Goal: Task Accomplishment & Management: Manage account settings

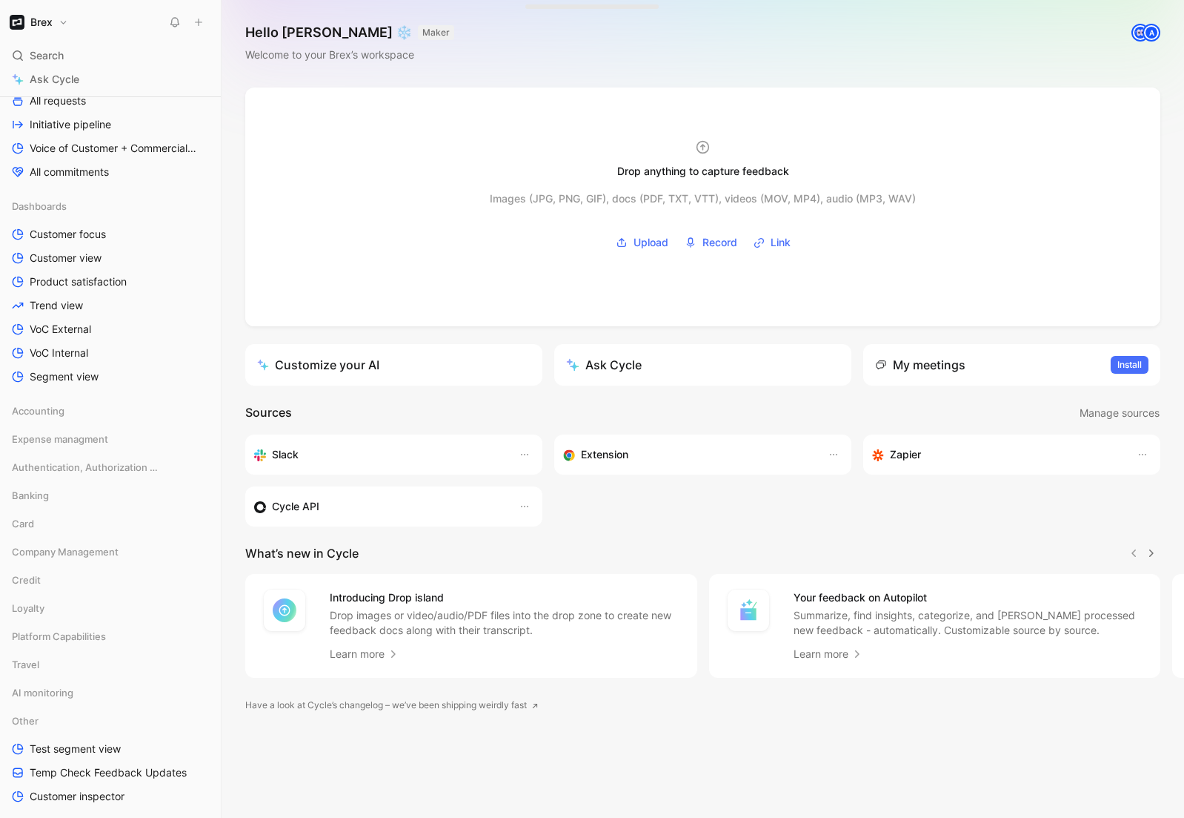
scroll to position [440, 0]
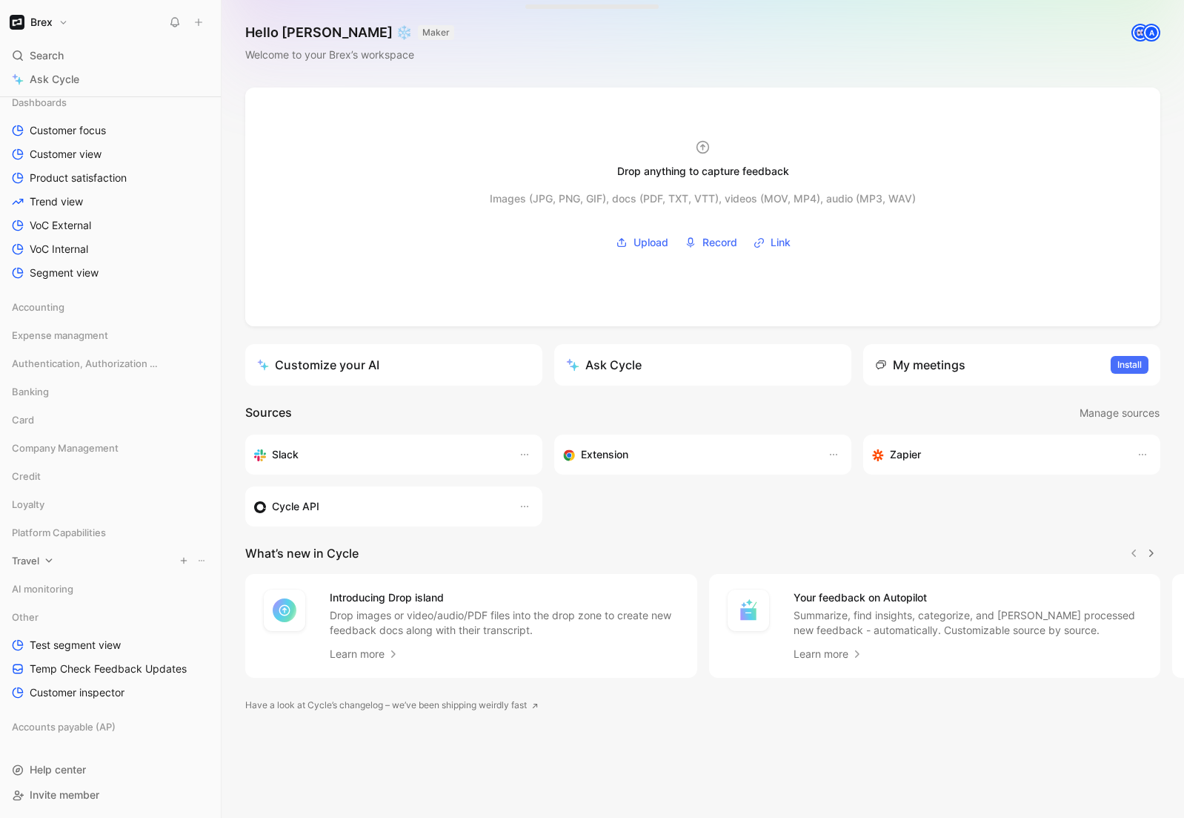
click at [52, 560] on icon at bounding box center [49, 560] width 10 height 10
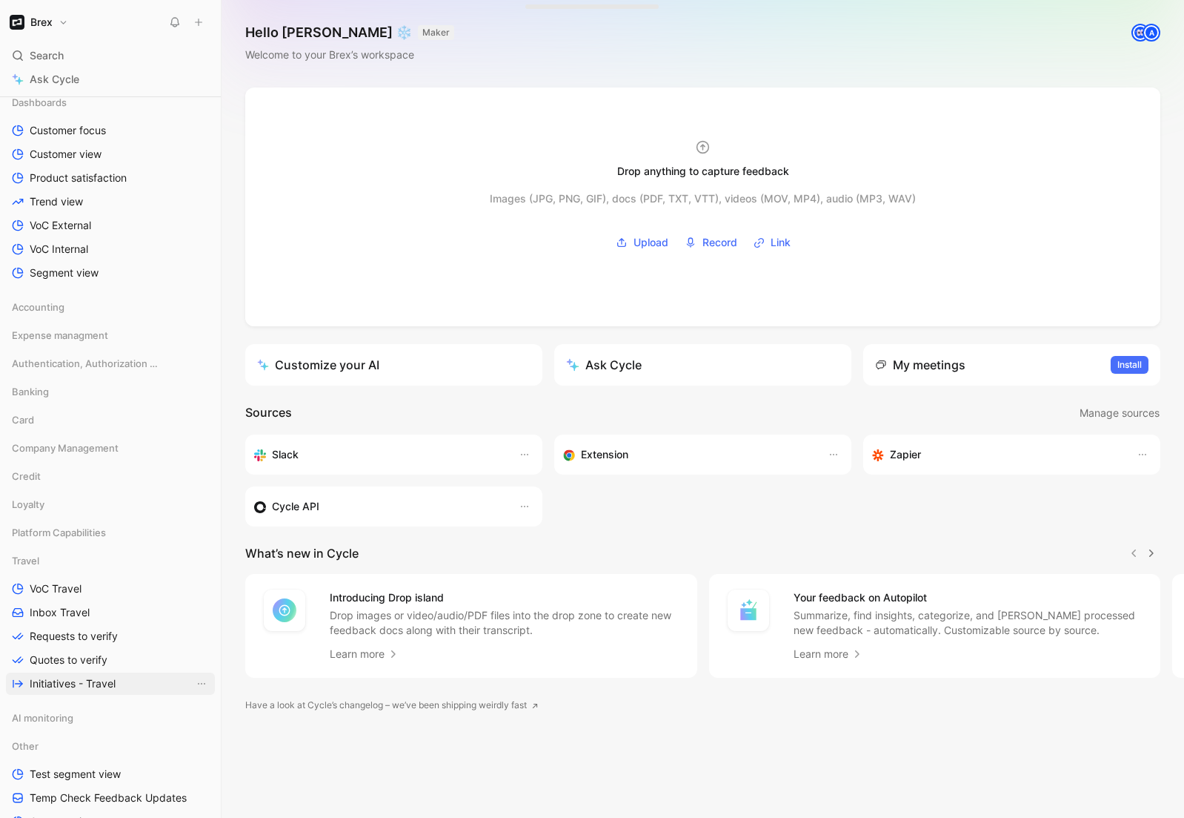
click at [61, 676] on span "Initiatives - Travel" at bounding box center [73, 683] width 86 height 15
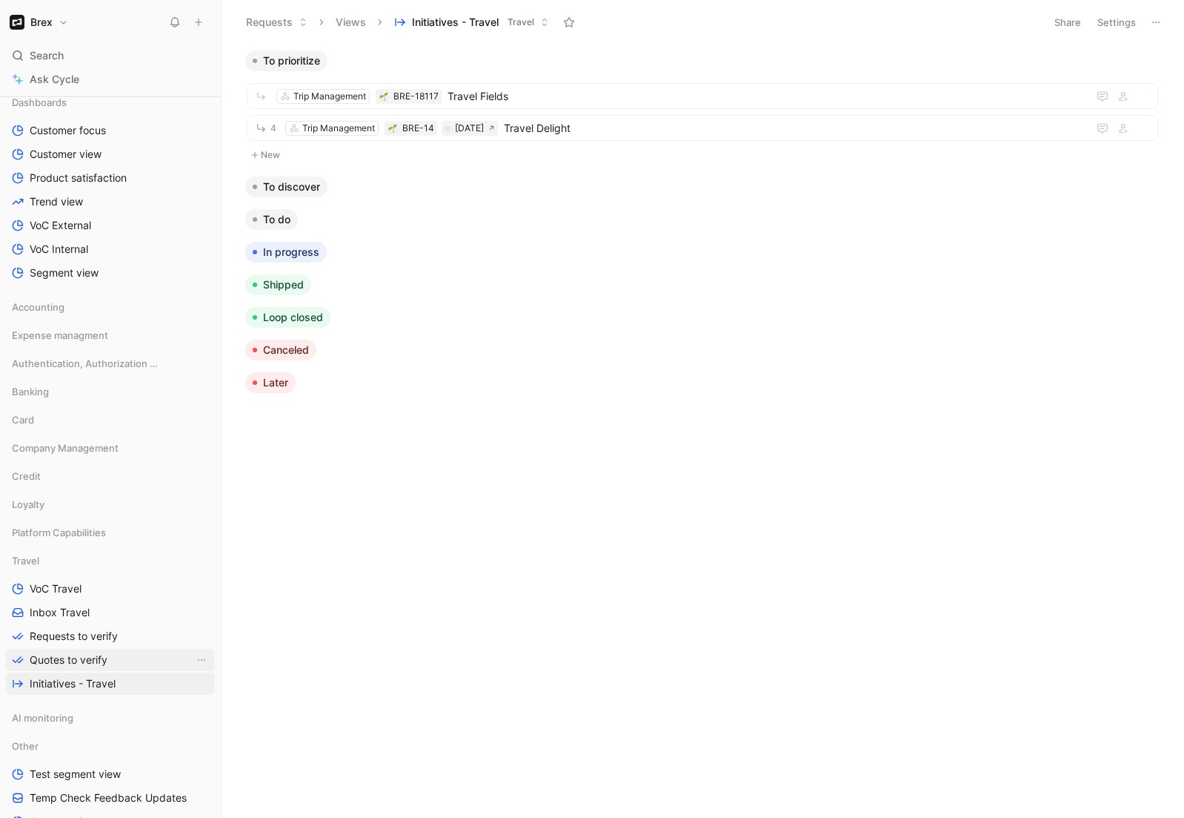
click at [84, 666] on span "Quotes to verify" at bounding box center [69, 659] width 78 height 15
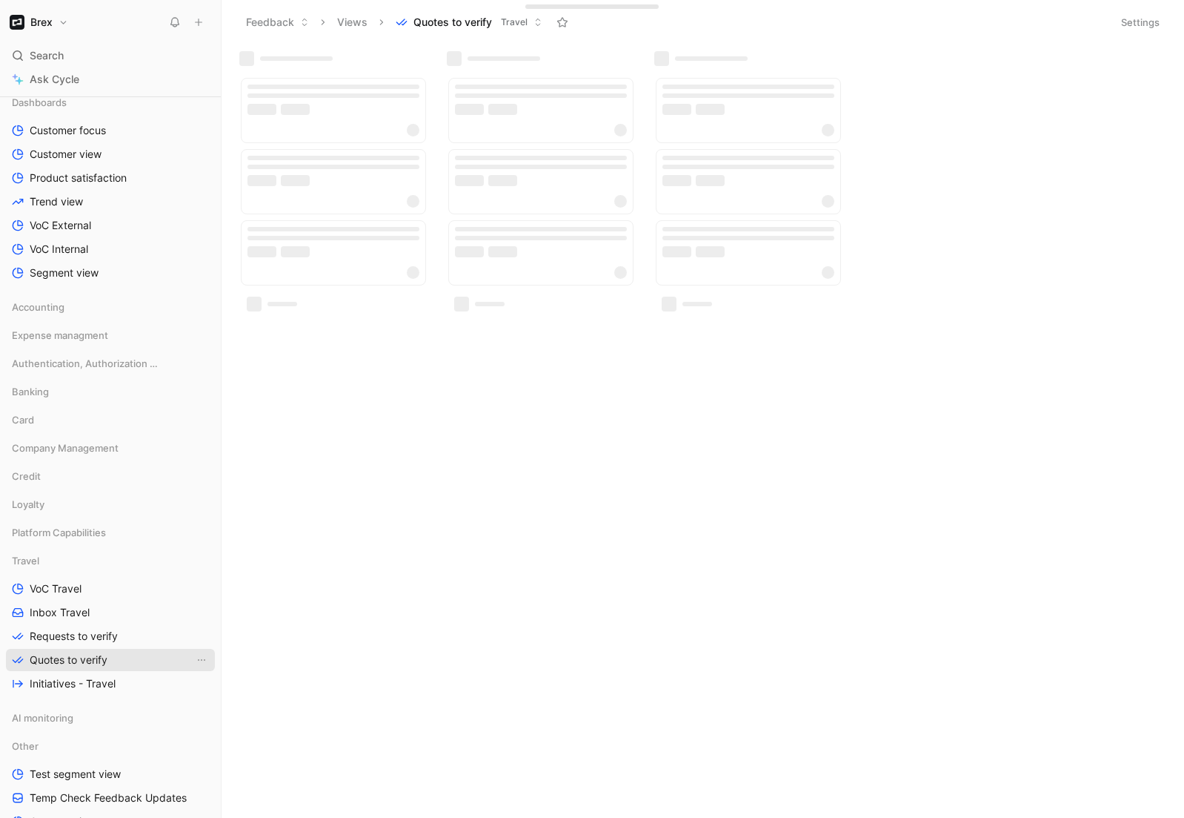
click at [58, 649] on link "Quotes to verify" at bounding box center [110, 660] width 209 height 22
click at [64, 582] on span "VoC Travel" at bounding box center [56, 588] width 52 height 15
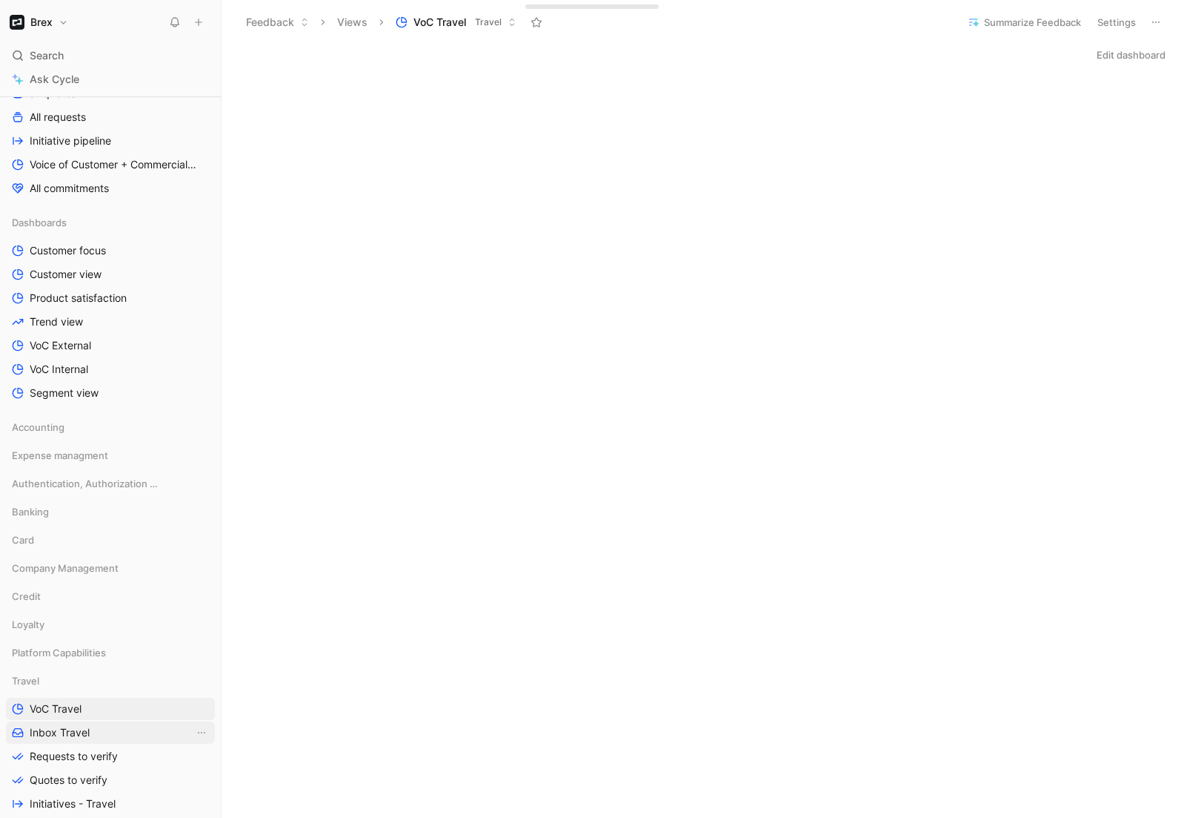
scroll to position [335, 0]
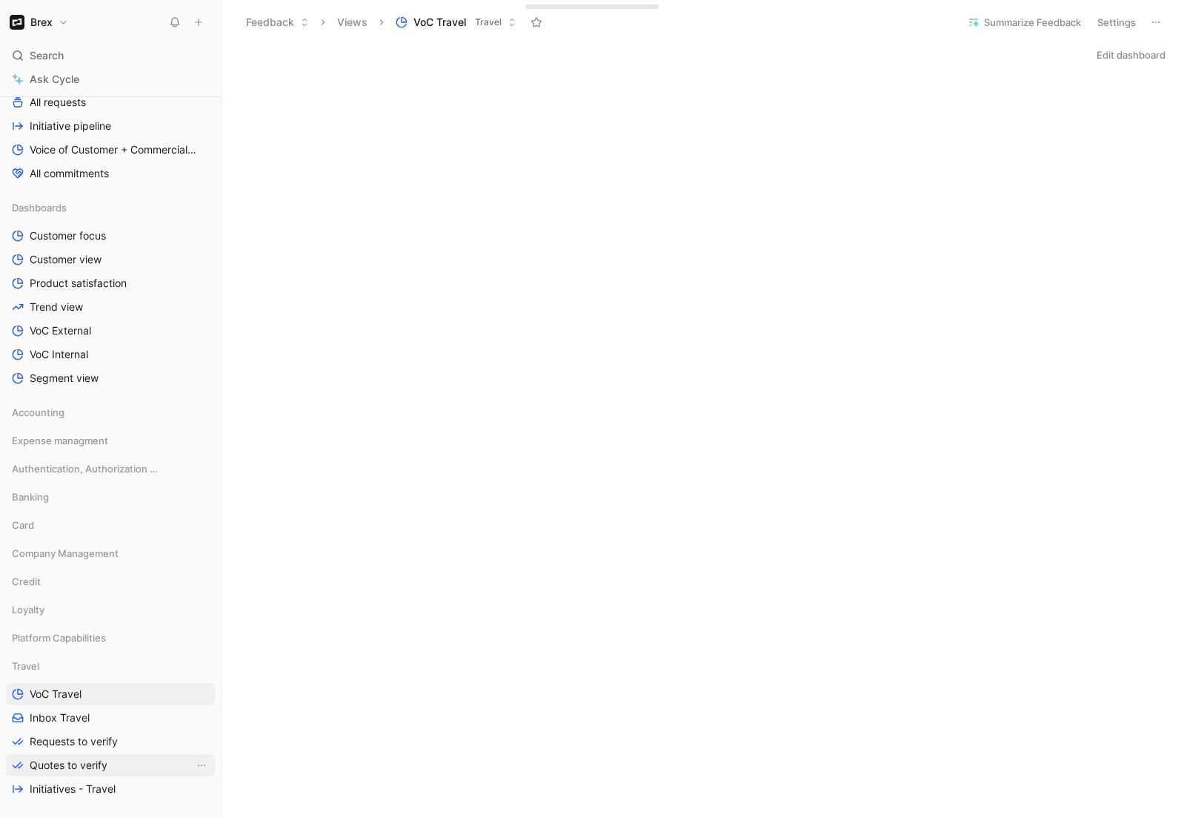
click at [97, 755] on link "Quotes to verify" at bounding box center [110, 765] width 209 height 22
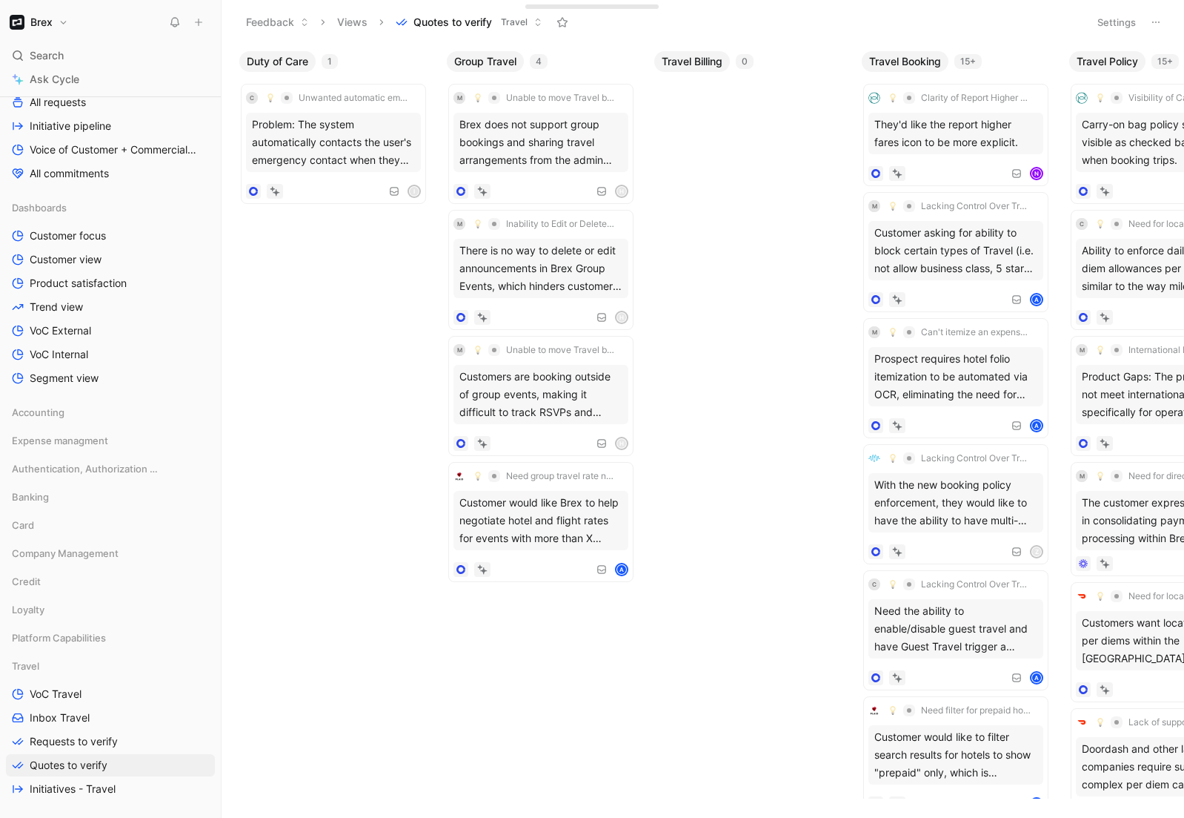
scroll to position [335, 0]
click at [60, 24] on button "Brex" at bounding box center [39, 22] width 66 height 21
click at [56, 155] on div "Workspace settings G then S" at bounding box center [101, 153] width 182 height 24
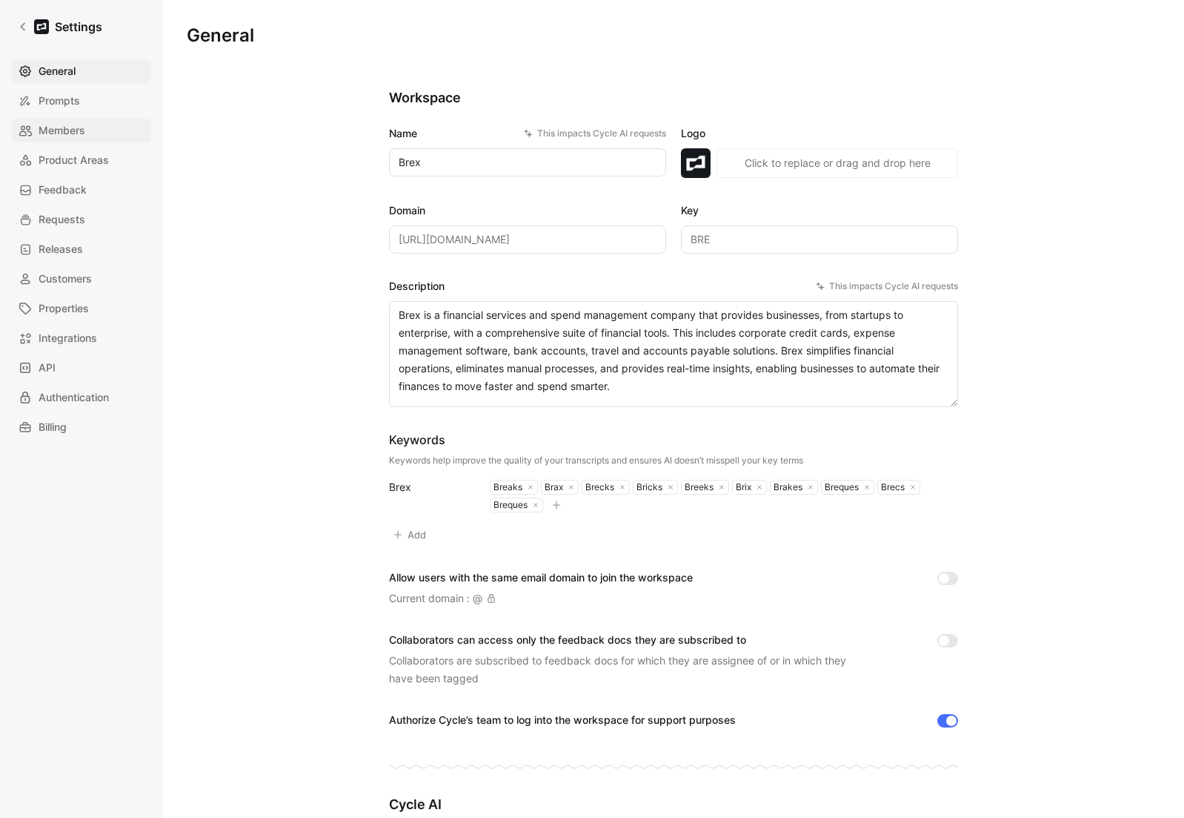
click at [53, 133] on span "Members" at bounding box center [62, 131] width 47 height 18
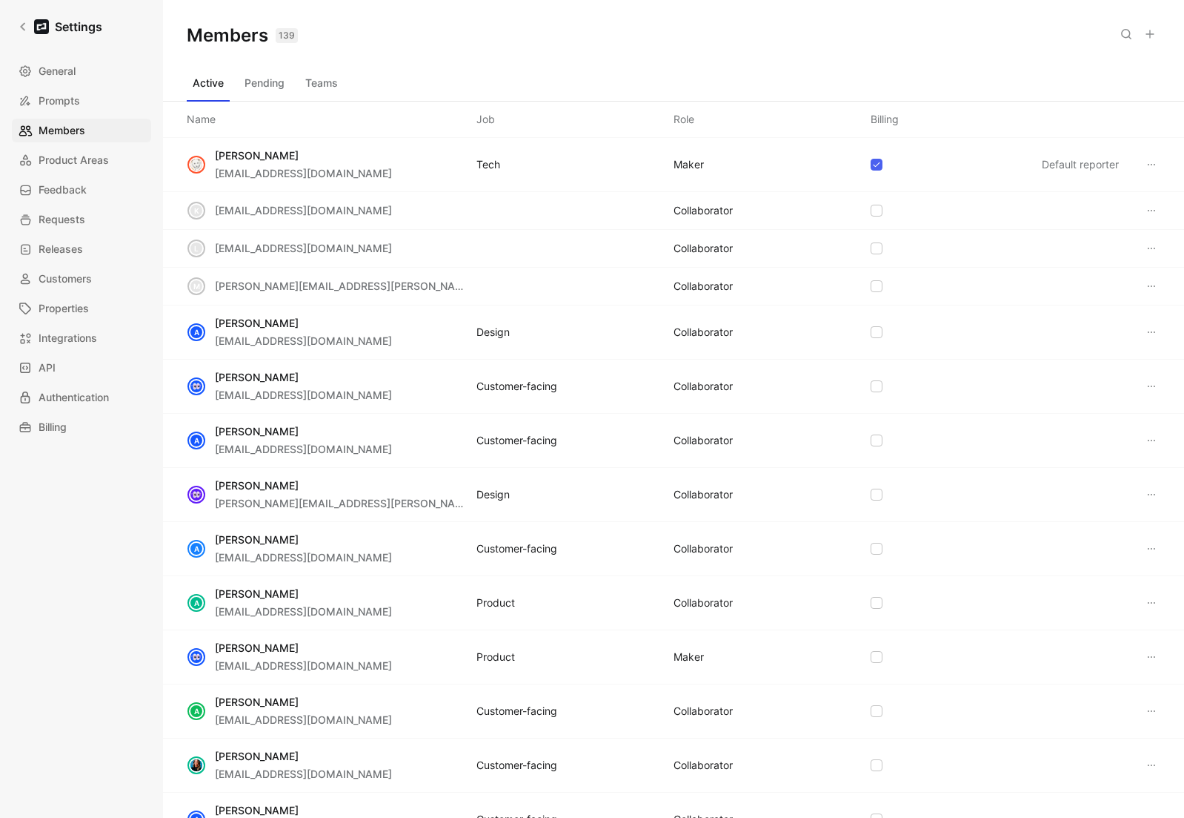
click at [325, 77] on button "Teams" at bounding box center [321, 83] width 44 height 24
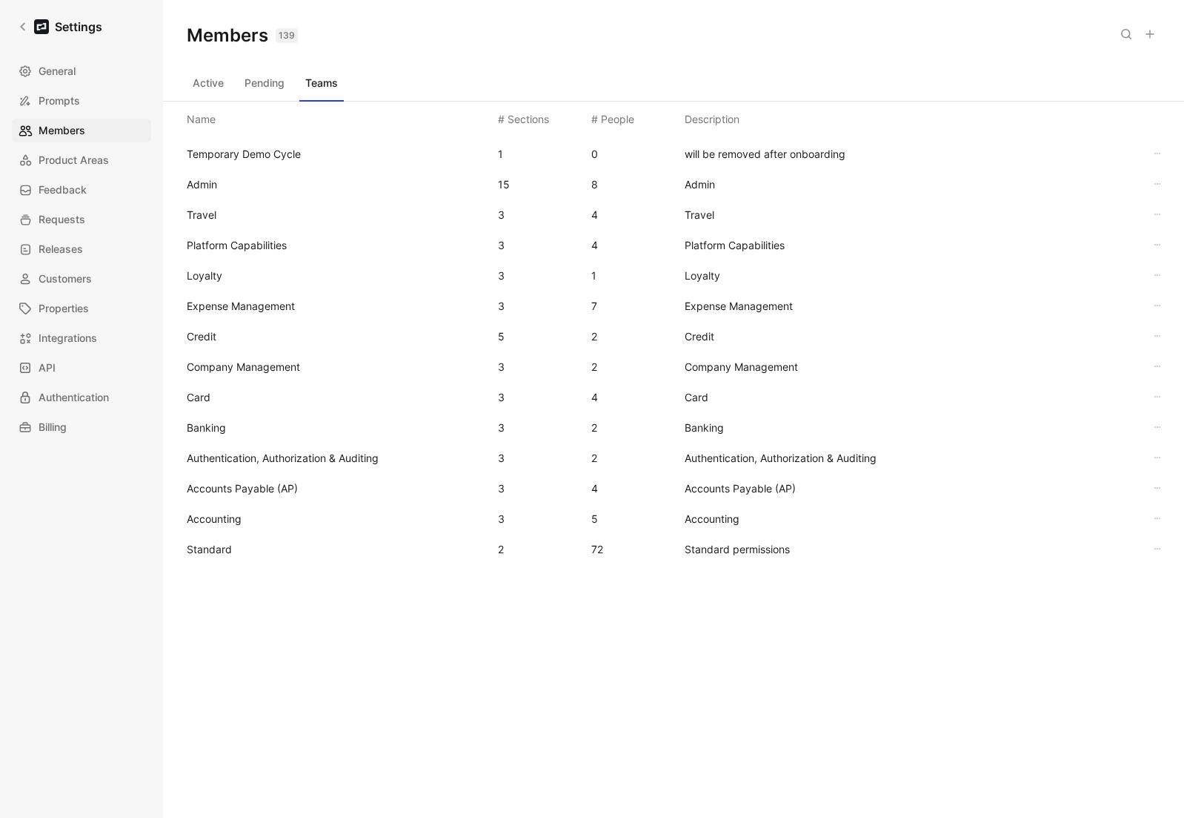
click at [245, 552] on span "Standard" at bounding box center [336, 549] width 299 height 18
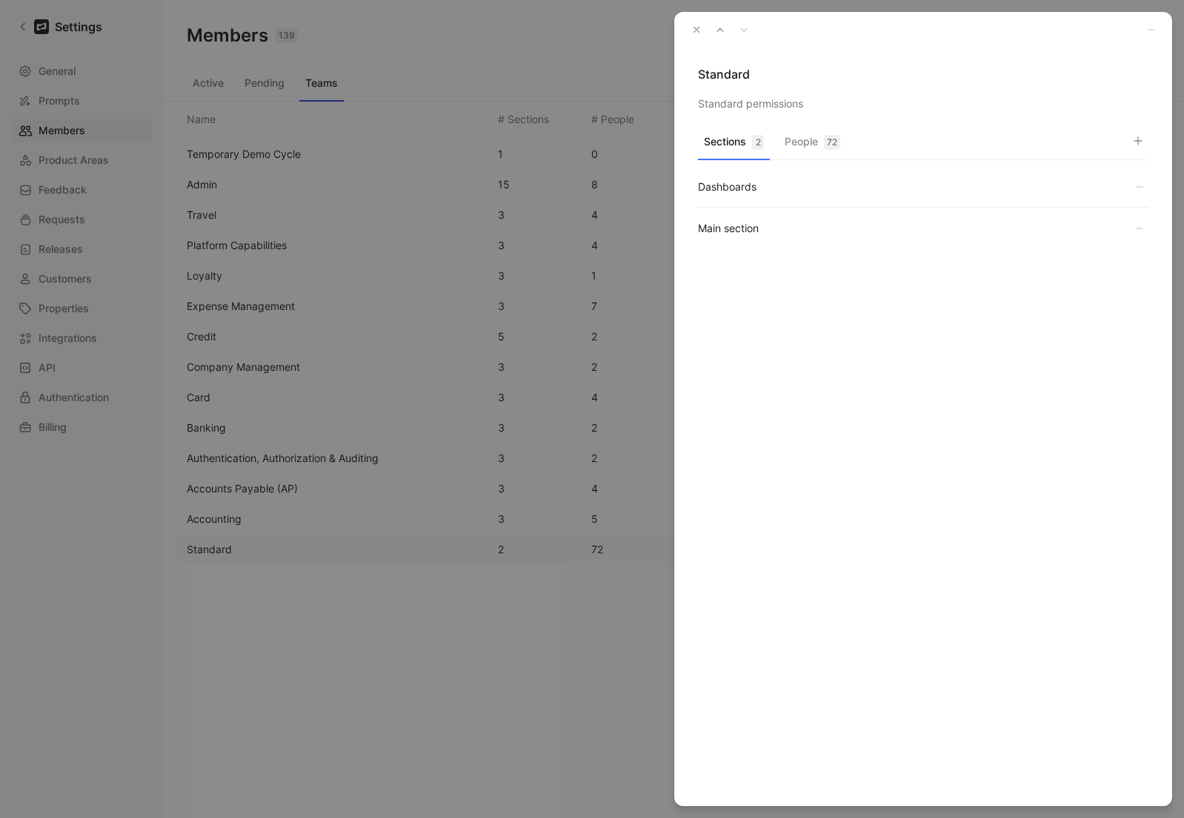
click at [806, 141] on button "People 72" at bounding box center [812, 145] width 67 height 29
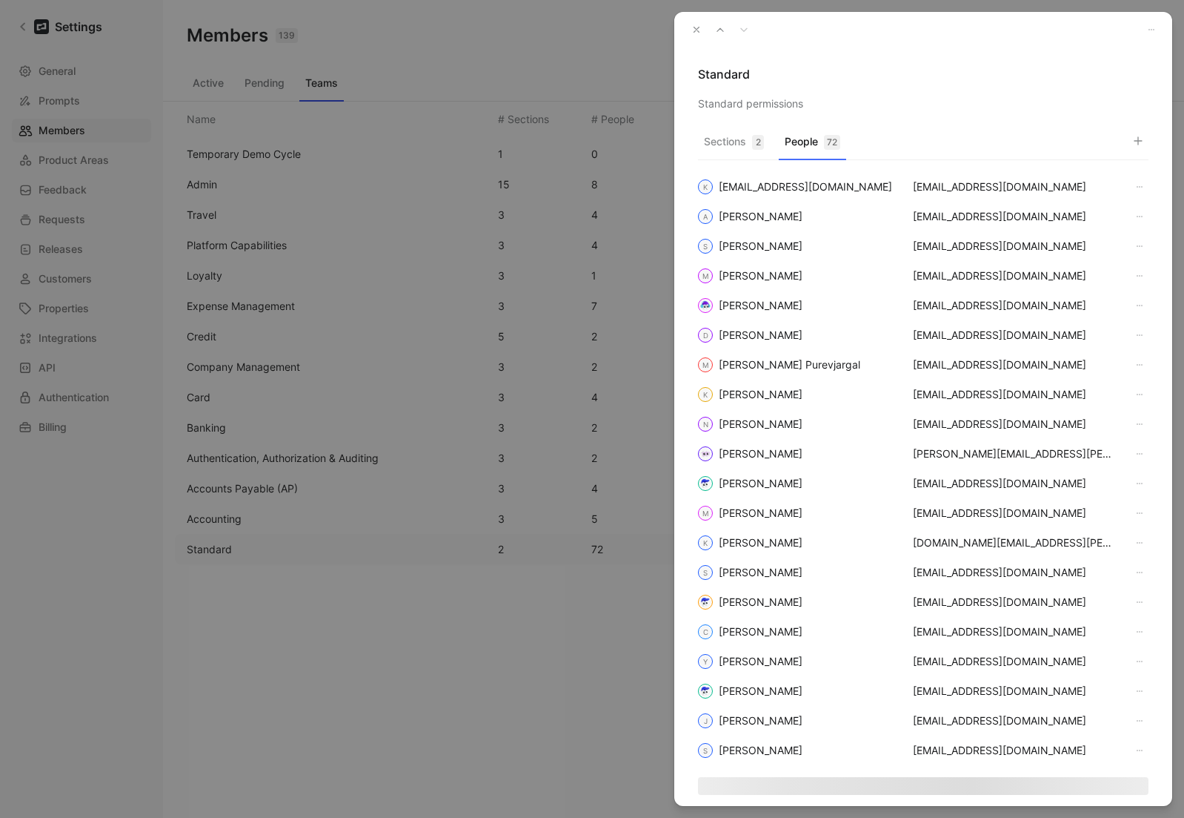
click at [1136, 137] on icon "button" at bounding box center [1139, 141] width 12 height 12
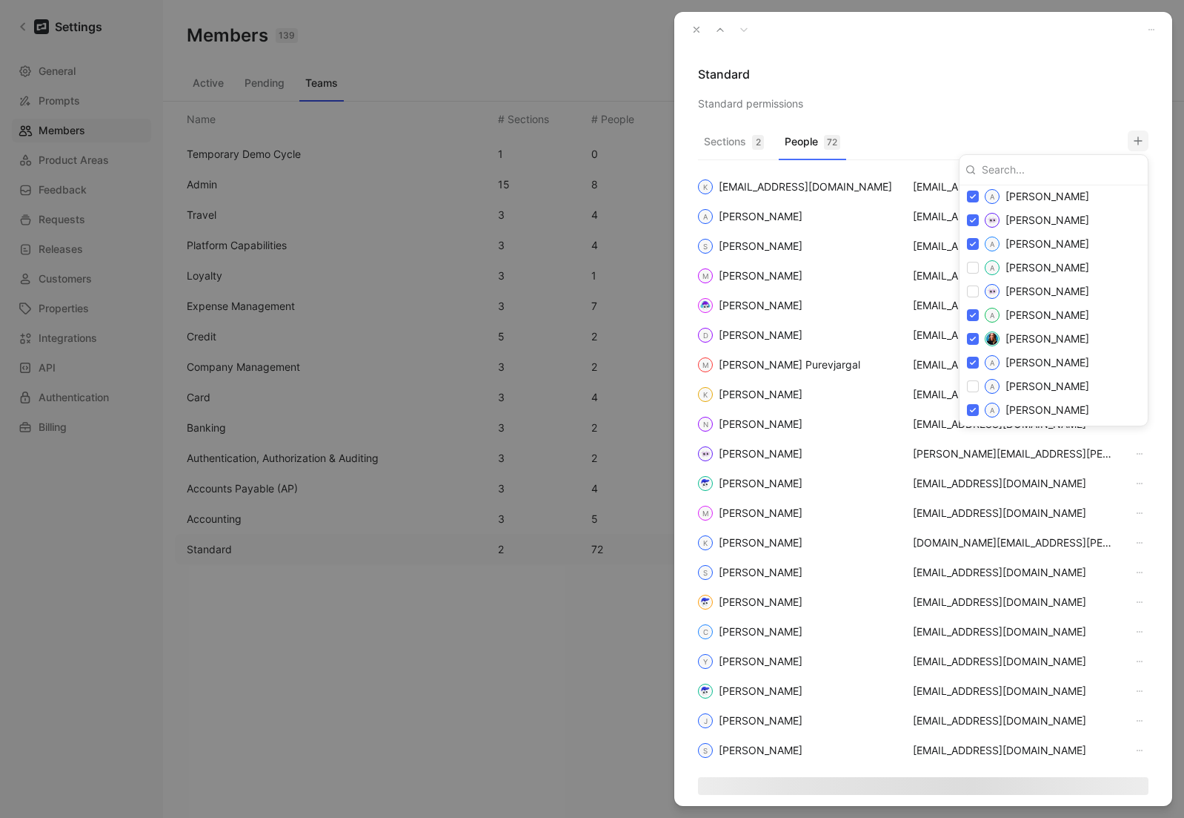
scroll to position [155, 0]
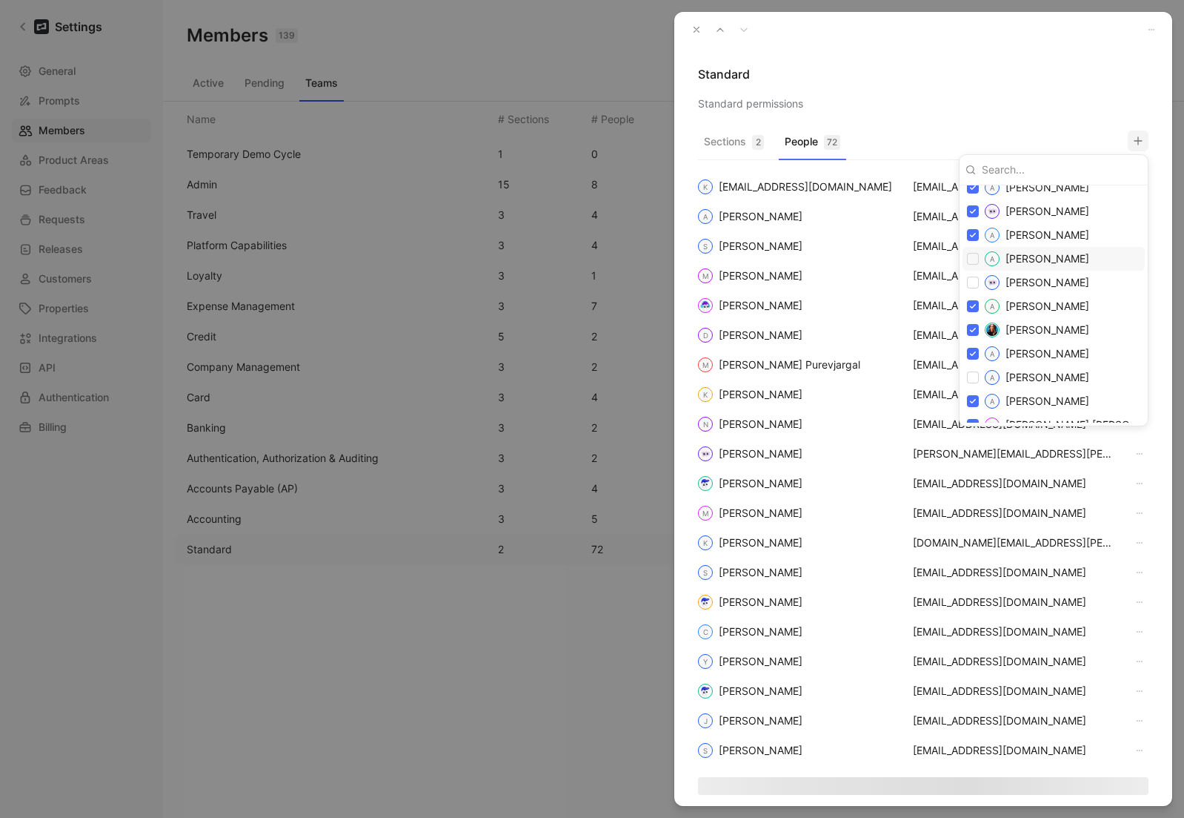
click at [973, 261] on input "checkbox" at bounding box center [973, 259] width 12 height 12
checkbox input "true"
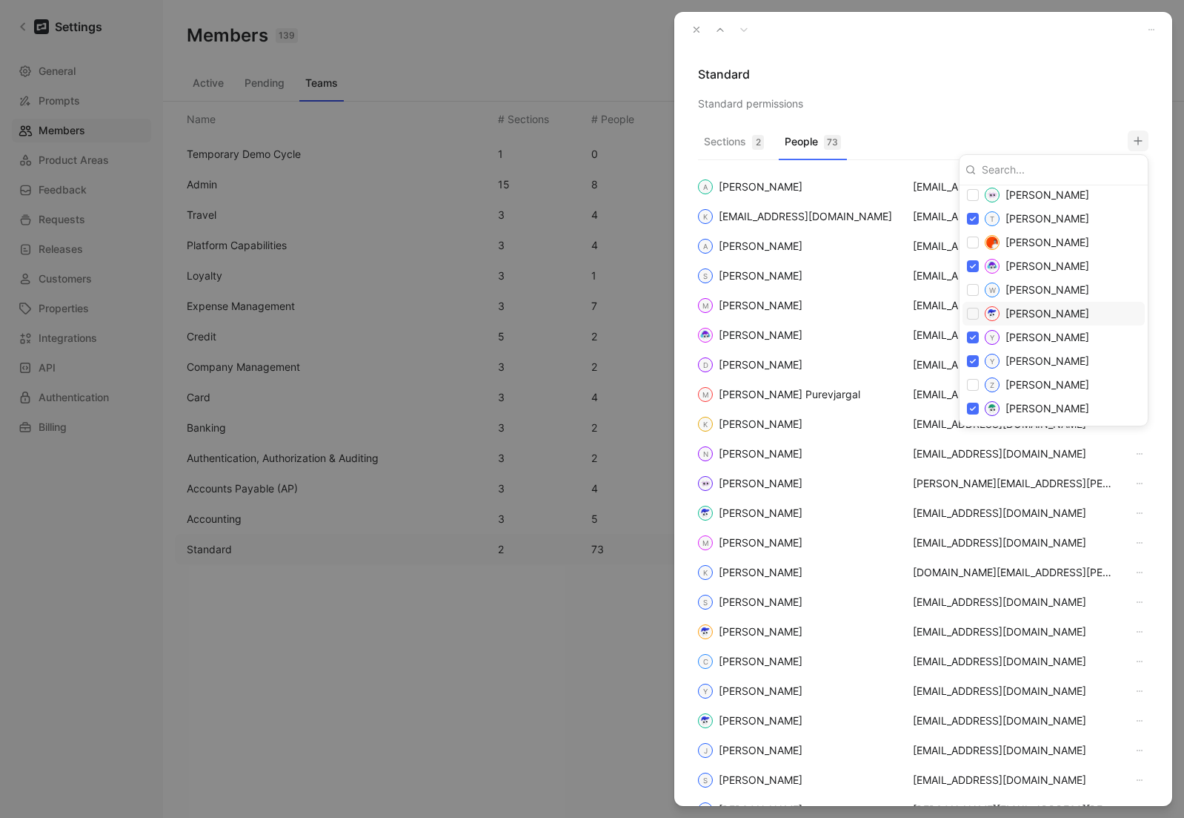
scroll to position [2069, 0]
drag, startPoint x: 1043, startPoint y: 92, endPoint x: 1033, endPoint y: 82, distance: 14.2
click at [1043, 91] on div at bounding box center [592, 409] width 1184 height 818
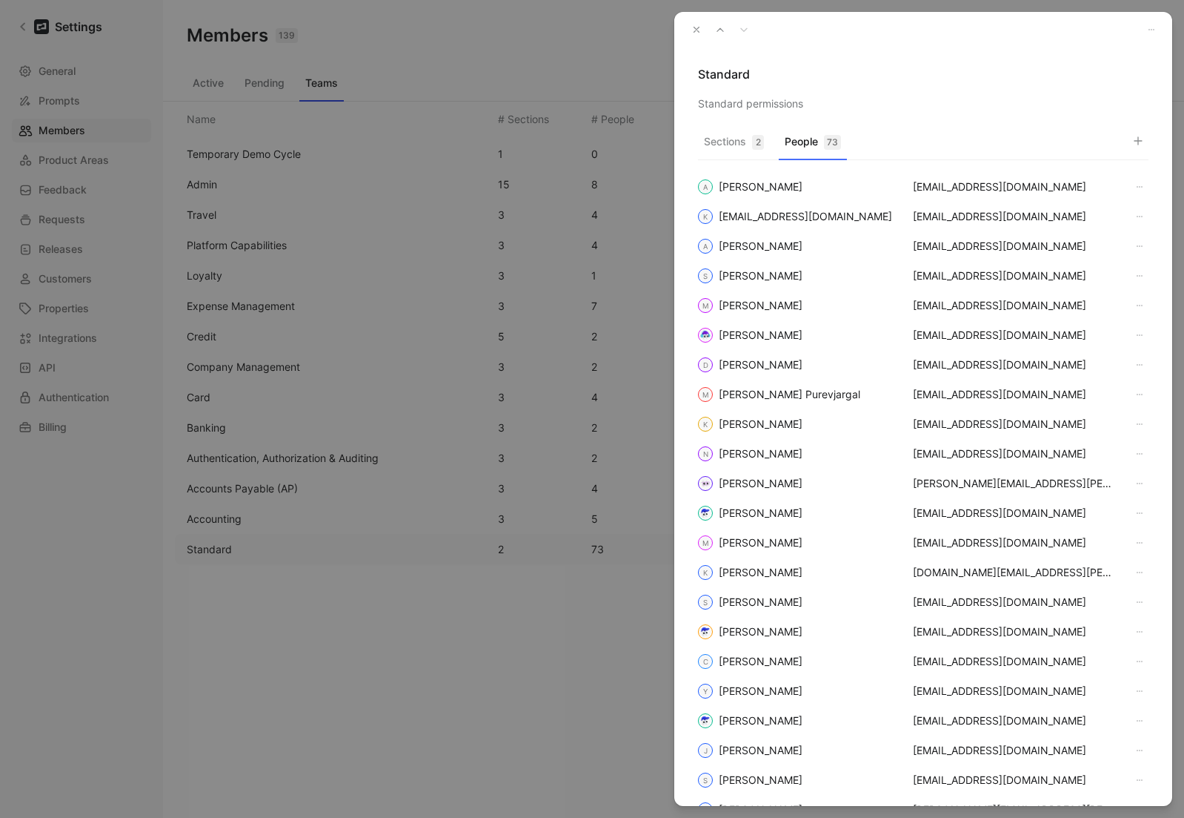
click at [697, 30] on use "button" at bounding box center [696, 29] width 5 height 5
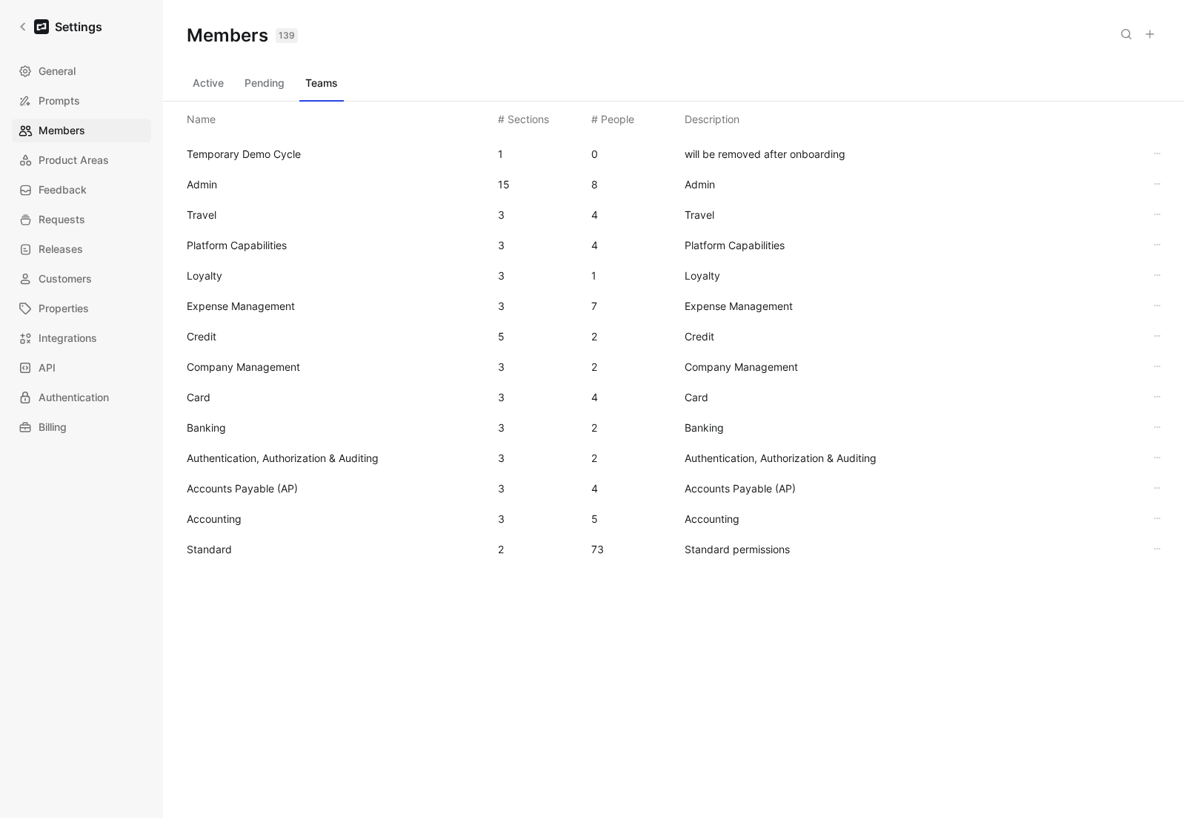
click at [683, 45] on div "Members 139 Saved" at bounding box center [673, 35] width 1021 height 71
click at [26, 63] on link "General" at bounding box center [81, 71] width 139 height 24
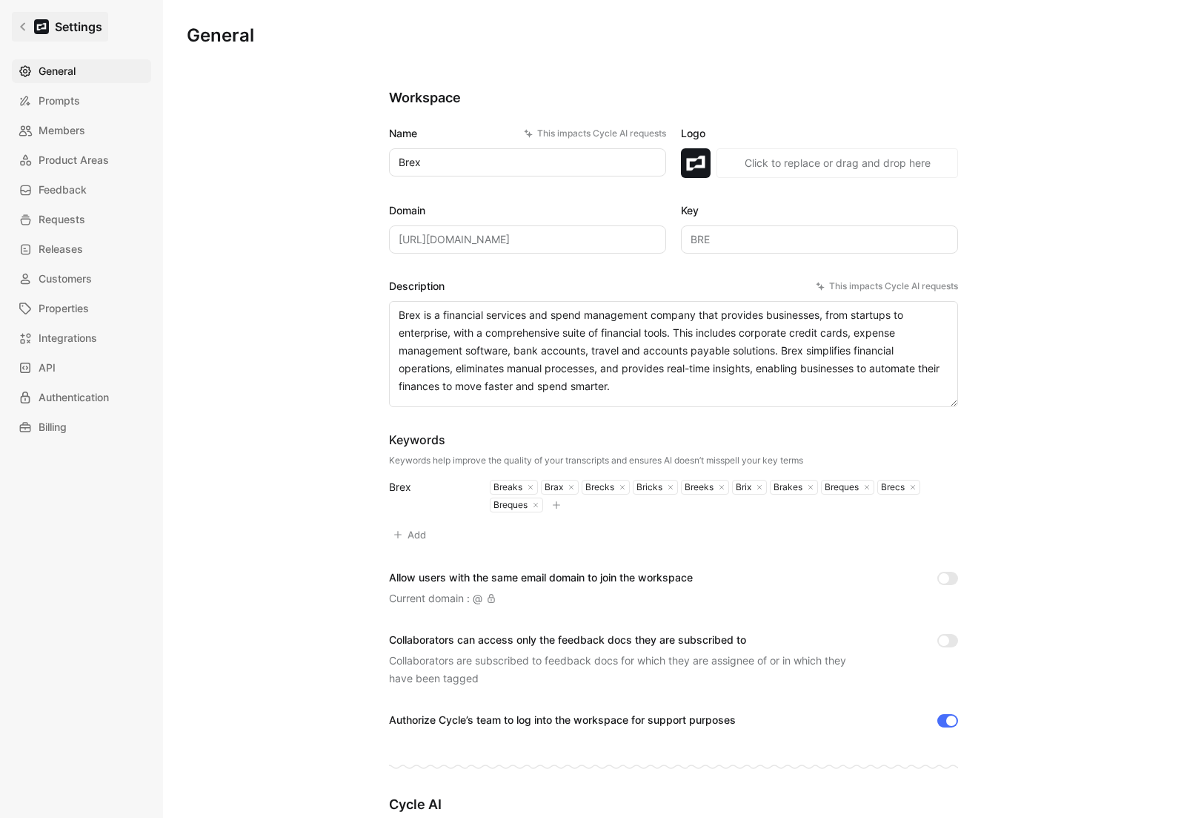
click at [27, 31] on icon at bounding box center [23, 26] width 10 height 10
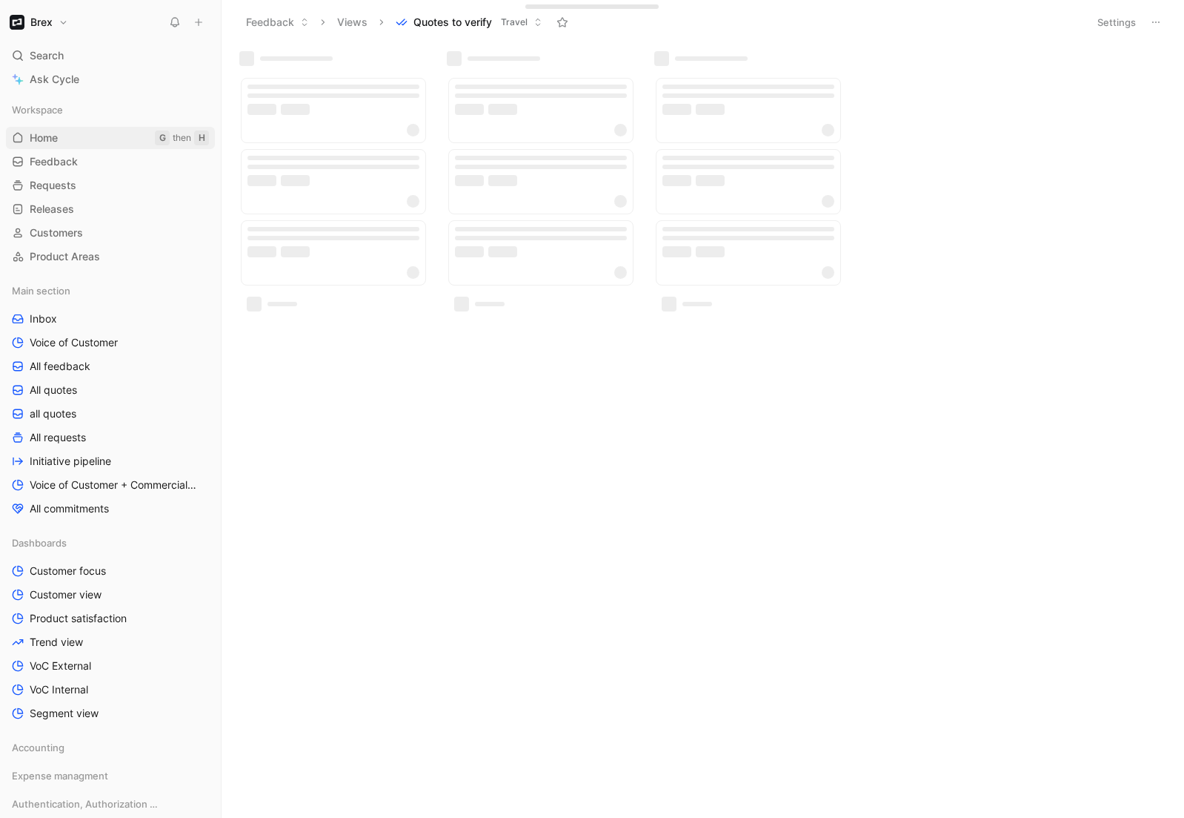
click at [53, 147] on link "Home G then H" at bounding box center [110, 138] width 209 height 22
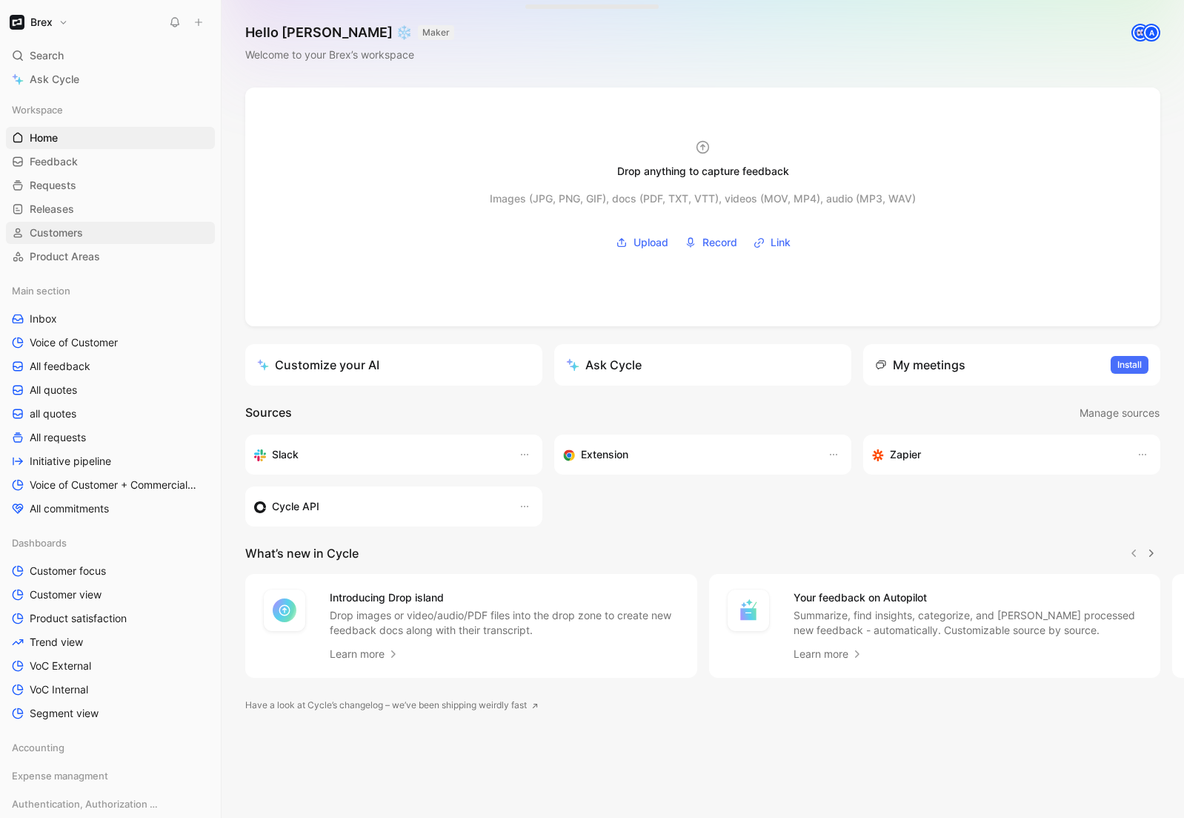
click at [56, 232] on span "Customers" at bounding box center [56, 232] width 53 height 15
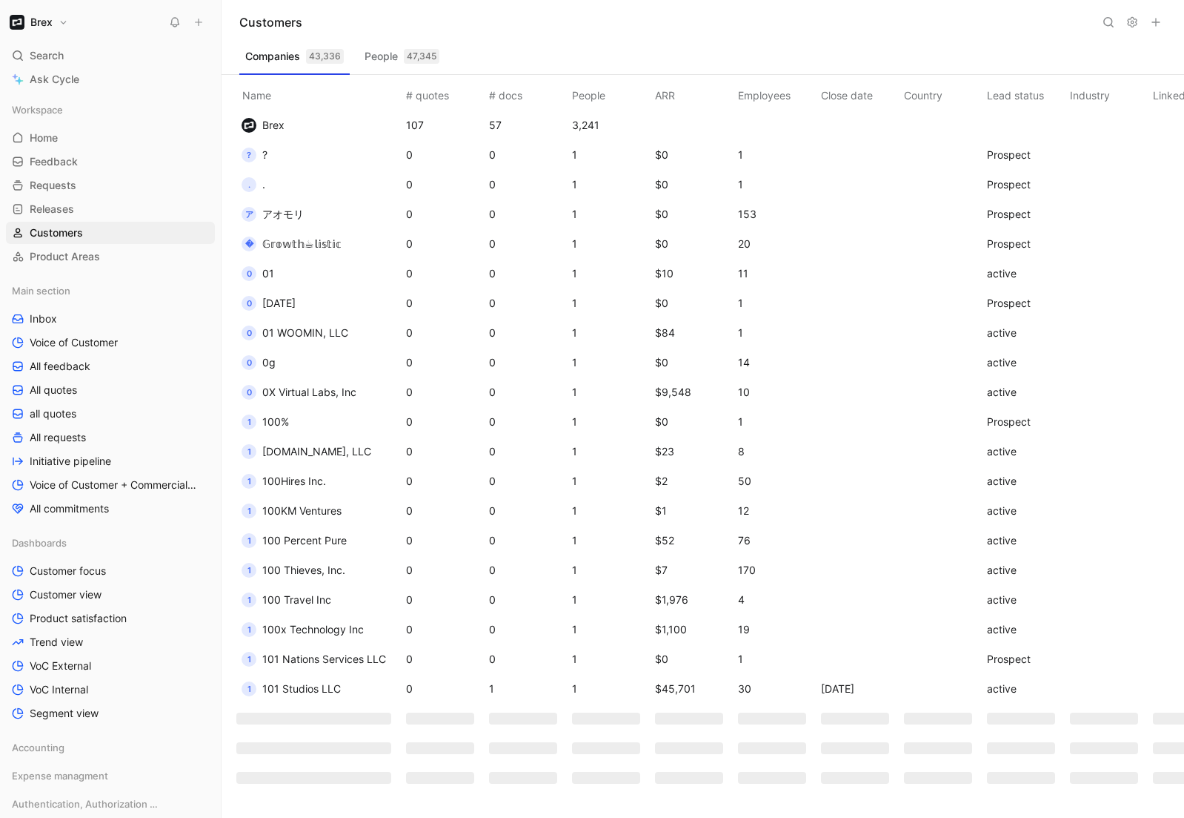
click at [1107, 22] on icon at bounding box center [1109, 22] width 12 height 12
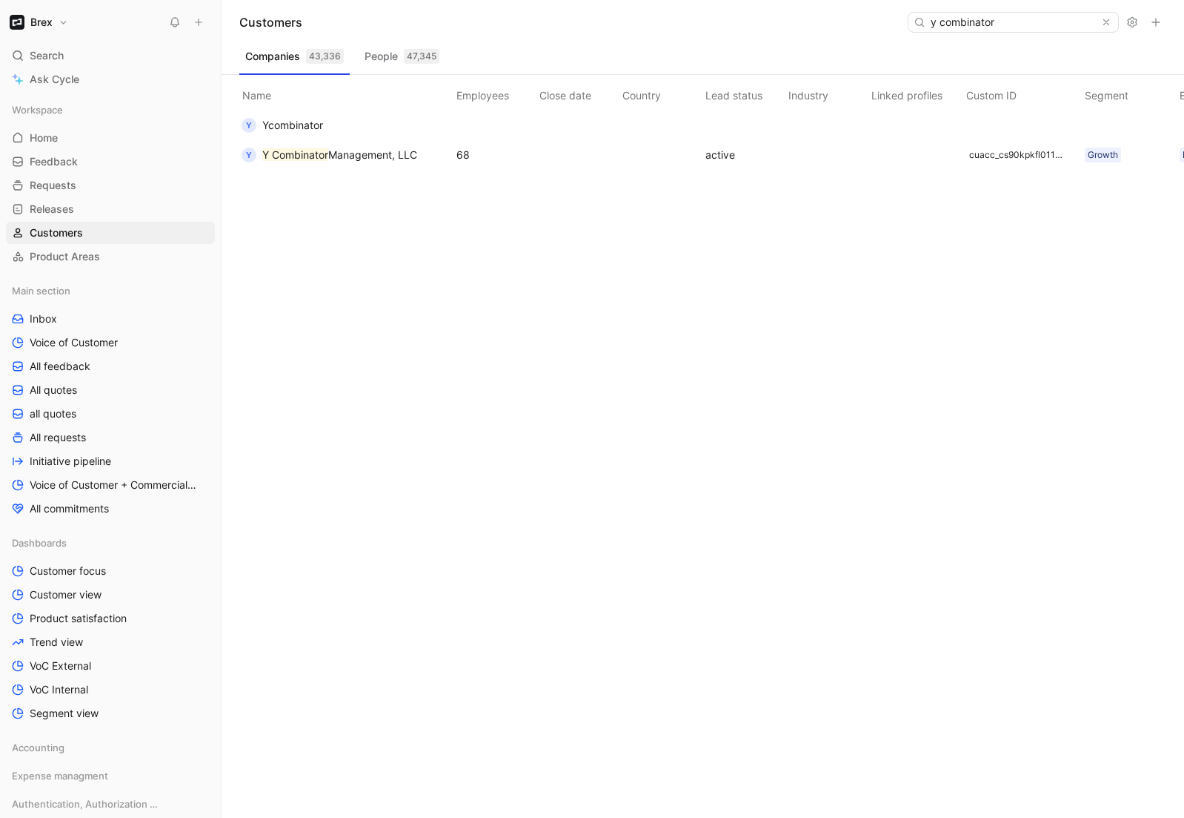
scroll to position [0, 303]
type input "y combinator"
click at [309, 153] on mark "Y Combinator" at bounding box center [295, 154] width 66 height 13
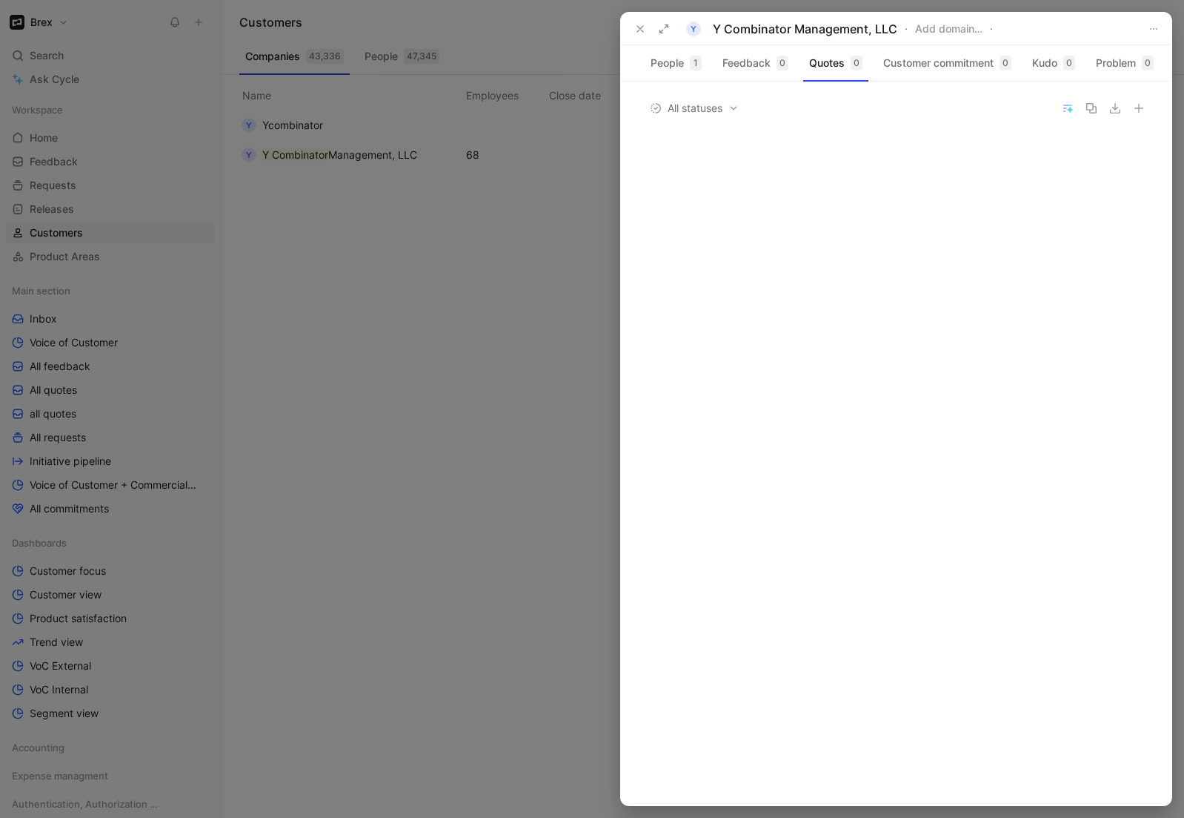
drag, startPoint x: 800, startPoint y: 198, endPoint x: 637, endPoint y: 184, distance: 164.4
click at [637, 184] on div "Y Y Combinator Management, LLC Add domain… 68 91,362 active 11 cuacc_cs90kpkfl0…" at bounding box center [896, 409] width 551 height 792
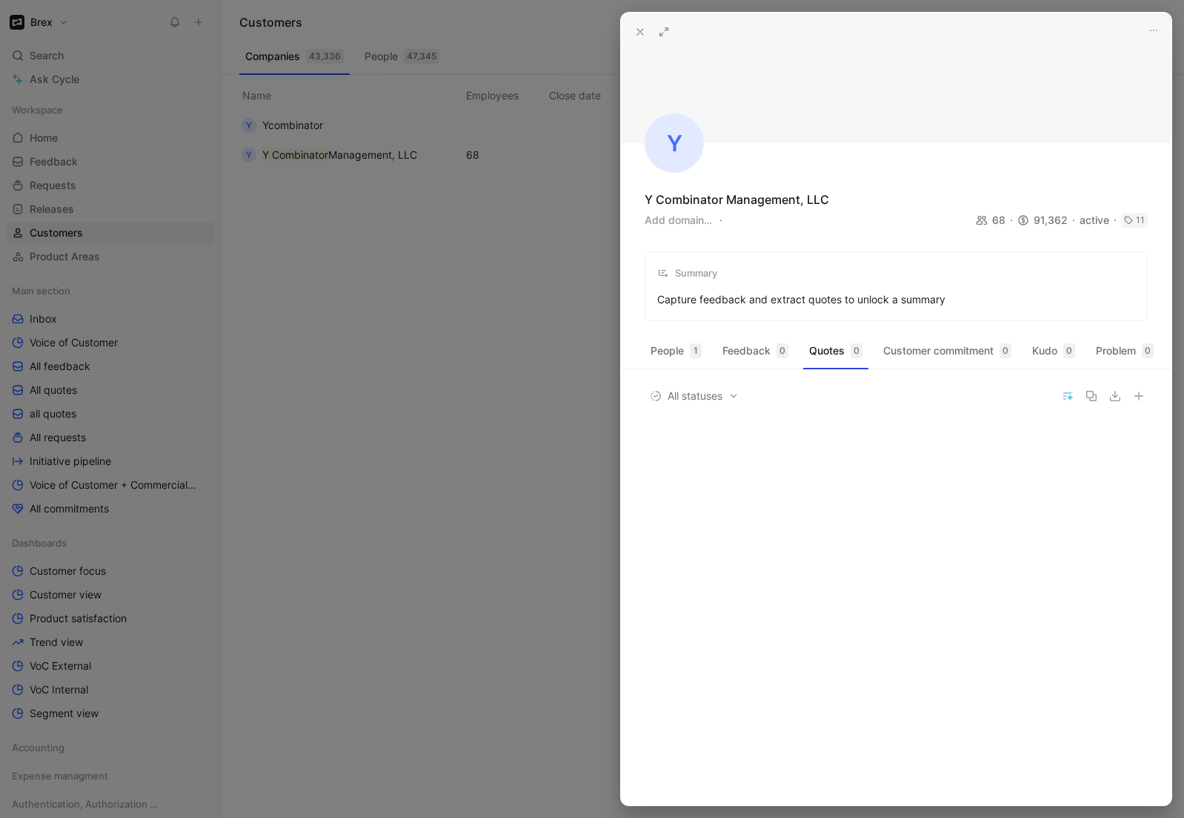
click at [755, 223] on div "Add domain… 68 91,362 active 11" at bounding box center [896, 220] width 503 height 18
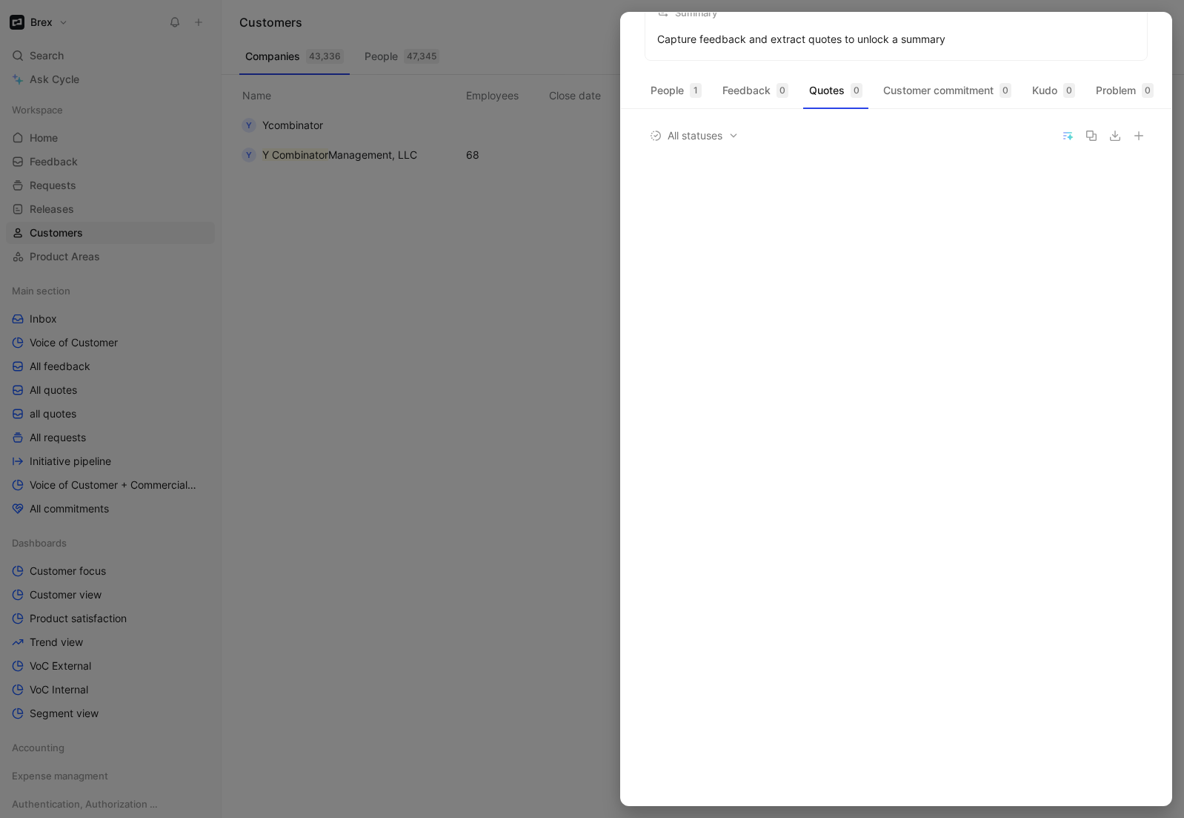
drag, startPoint x: 646, startPoint y: 197, endPoint x: 799, endPoint y: 73, distance: 197.1
click at [799, 73] on div "Y Y Combinator Management, LLC Add domain… 68 91,362 active 11 cuacc_cs90kpkfl0…" at bounding box center [896, 409] width 551 height 792
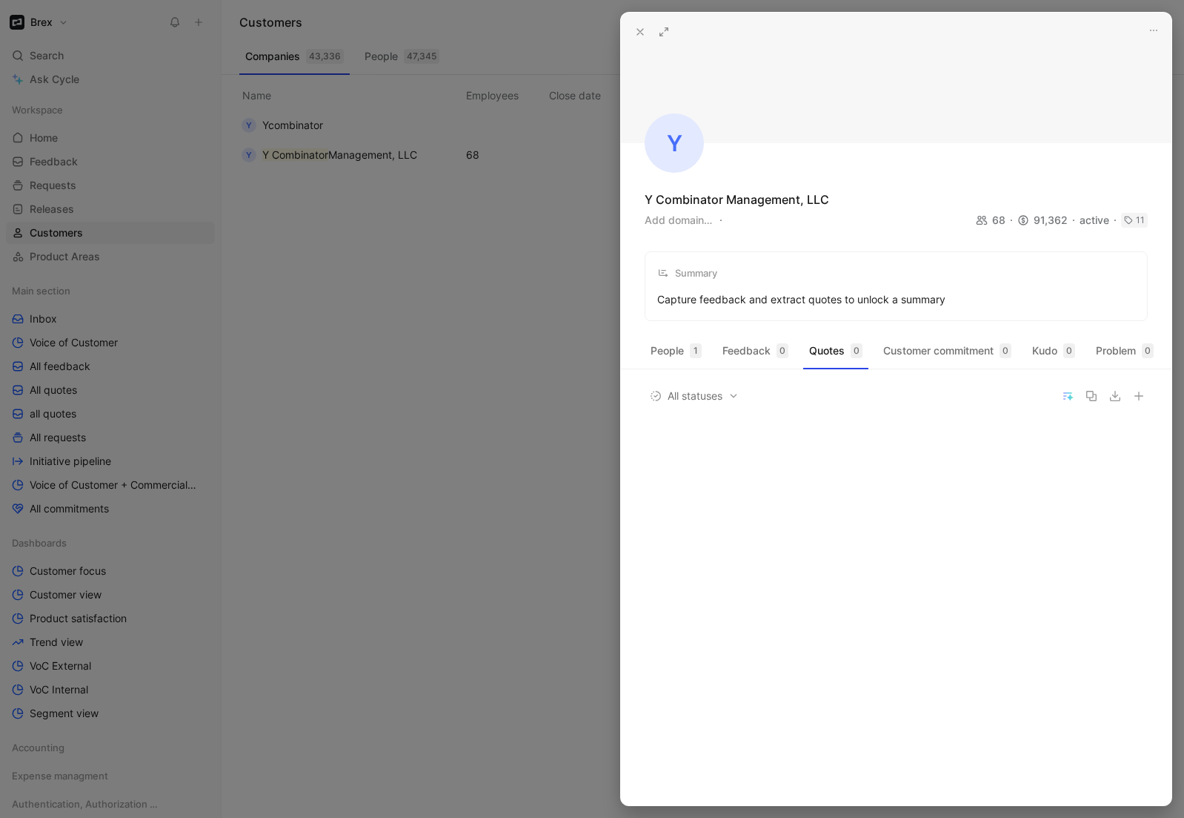
click at [777, 176] on div "Y Y Combinator Management, LLC Add domain… 68 91,362 active 11 cuacc_cs90kpkfl0…" at bounding box center [896, 167] width 551 height 308
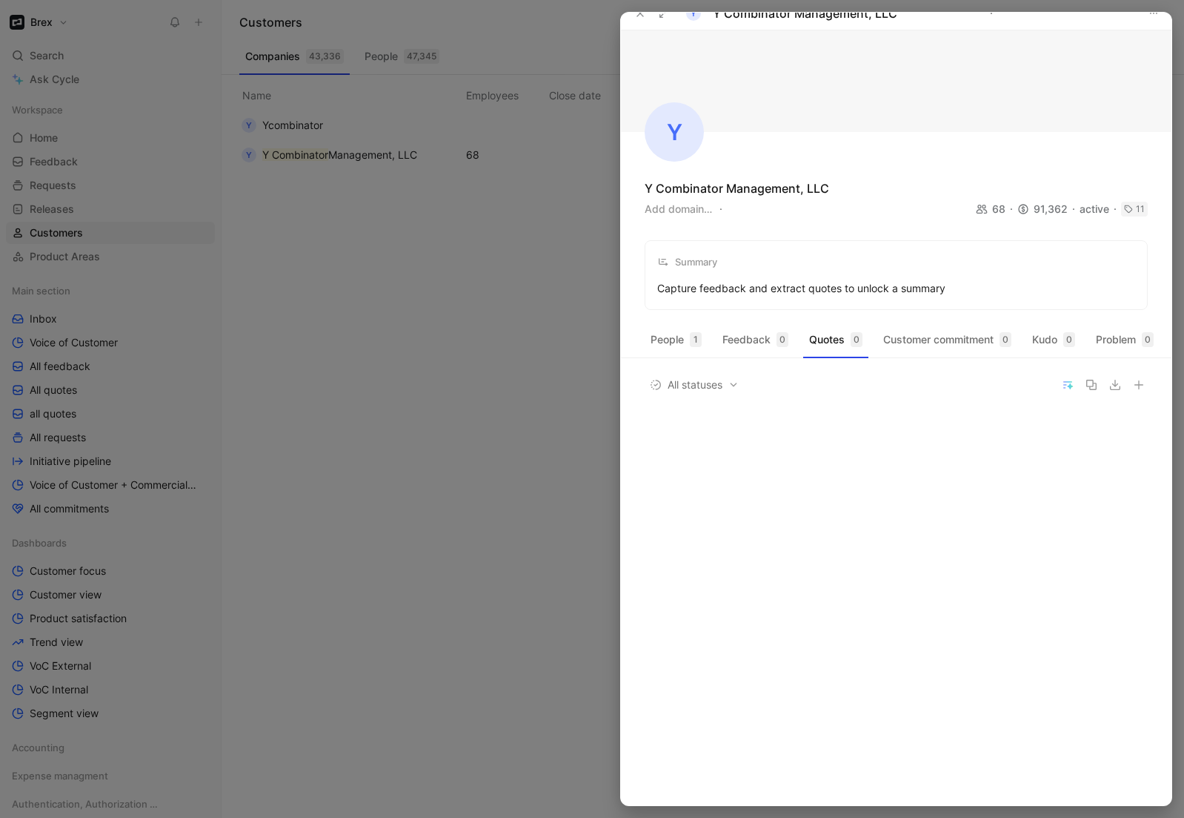
drag, startPoint x: 799, startPoint y: 199, endPoint x: 617, endPoint y: 194, distance: 182.4
click at [617, 194] on div "Y Y Combinator Management, LLC Add domain… 68 91,362 active 11 cuacc_cs90kpkfl0…" at bounding box center [592, 409] width 1184 height 818
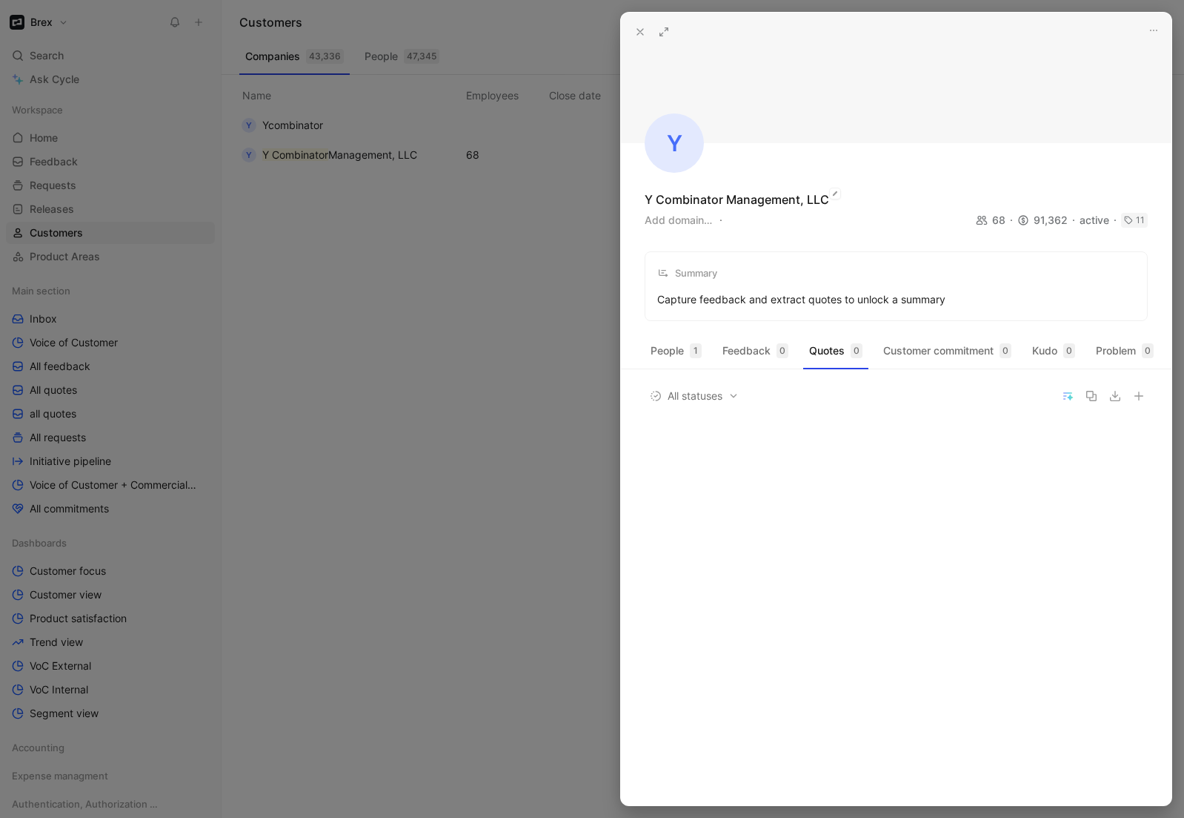
click at [781, 202] on div "Y Combinator Management, LLC" at bounding box center [737, 199] width 185 height 18
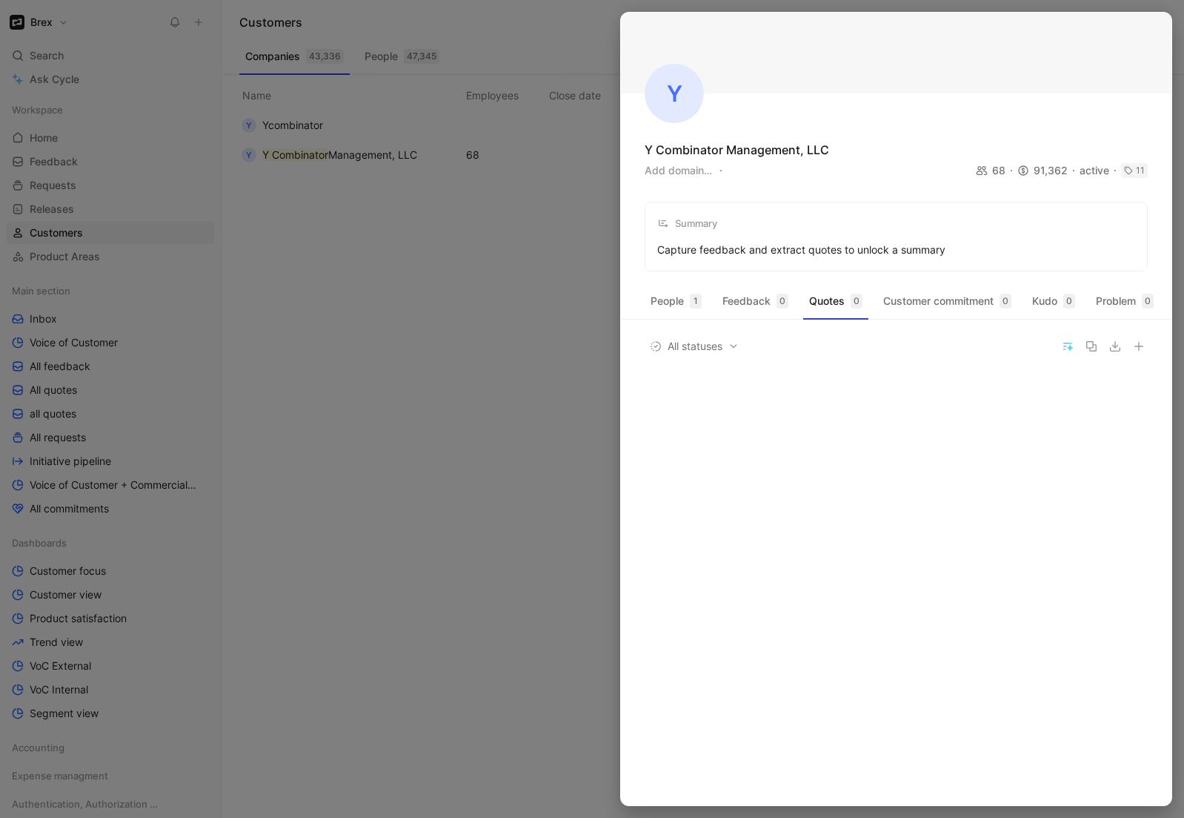
drag, startPoint x: 796, startPoint y: 200, endPoint x: 640, endPoint y: 163, distance: 160.0
click at [640, 163] on div "Y Y Combinator Management, LLC Add domain… 68 91,362 active 11 cuacc_cs90kpkfl0…" at bounding box center [896, 409] width 551 height 792
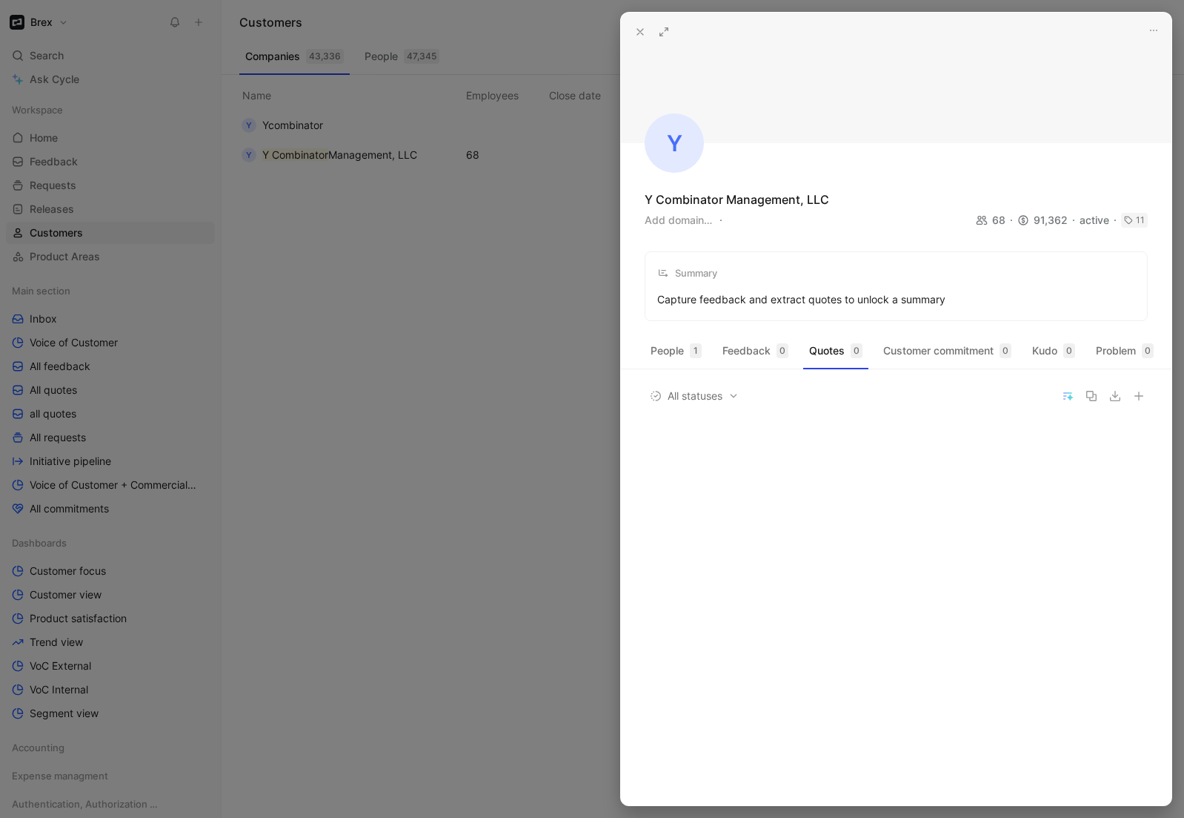
click at [636, 30] on icon at bounding box center [640, 32] width 12 height 12
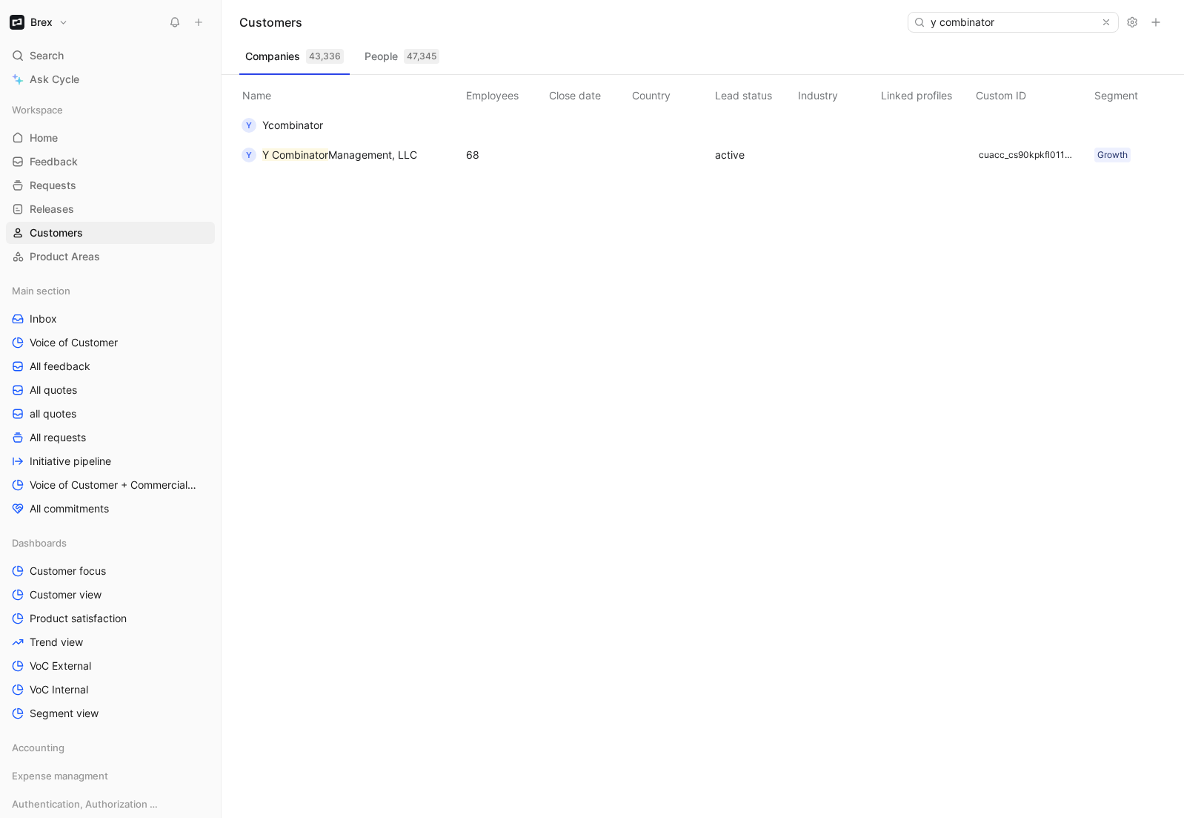
click at [42, 15] on button "Brex" at bounding box center [39, 22] width 66 height 21
click at [96, 156] on div "Workspace settings G then S" at bounding box center [101, 153] width 182 height 24
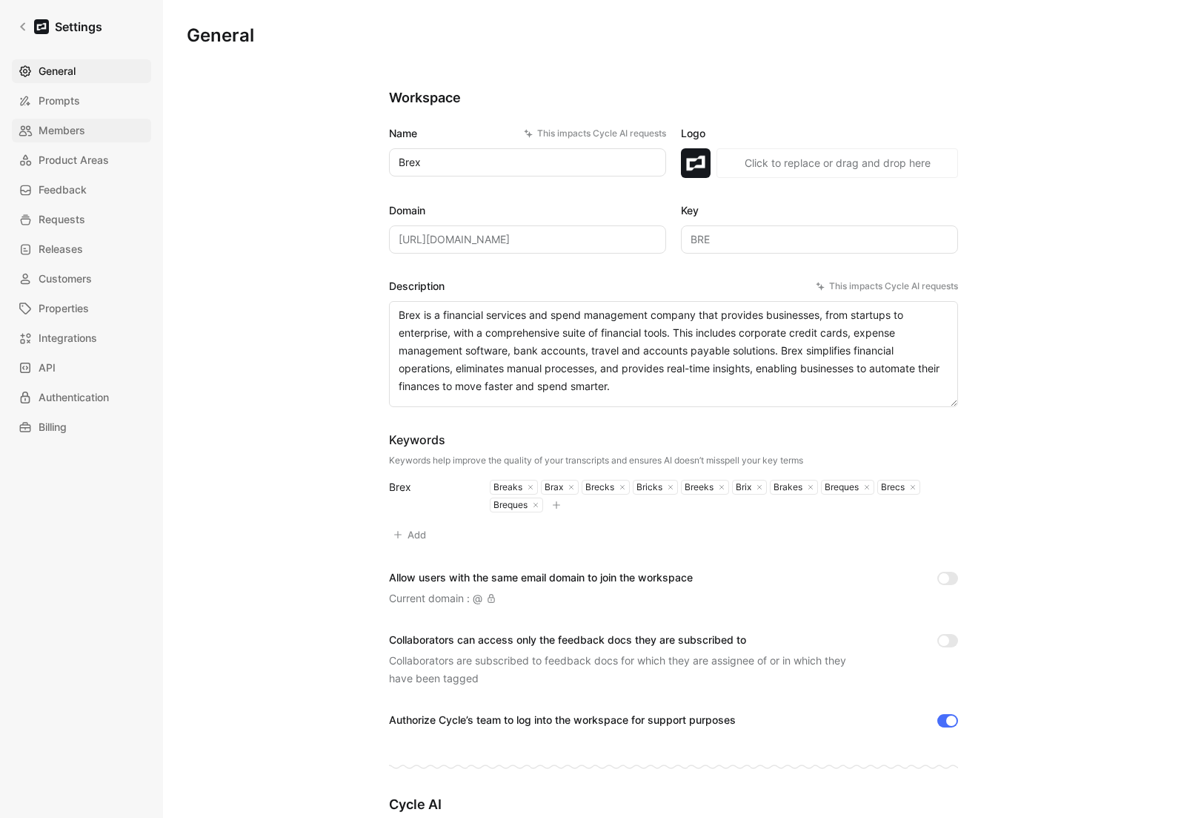
click at [79, 127] on span "Members" at bounding box center [62, 131] width 47 height 18
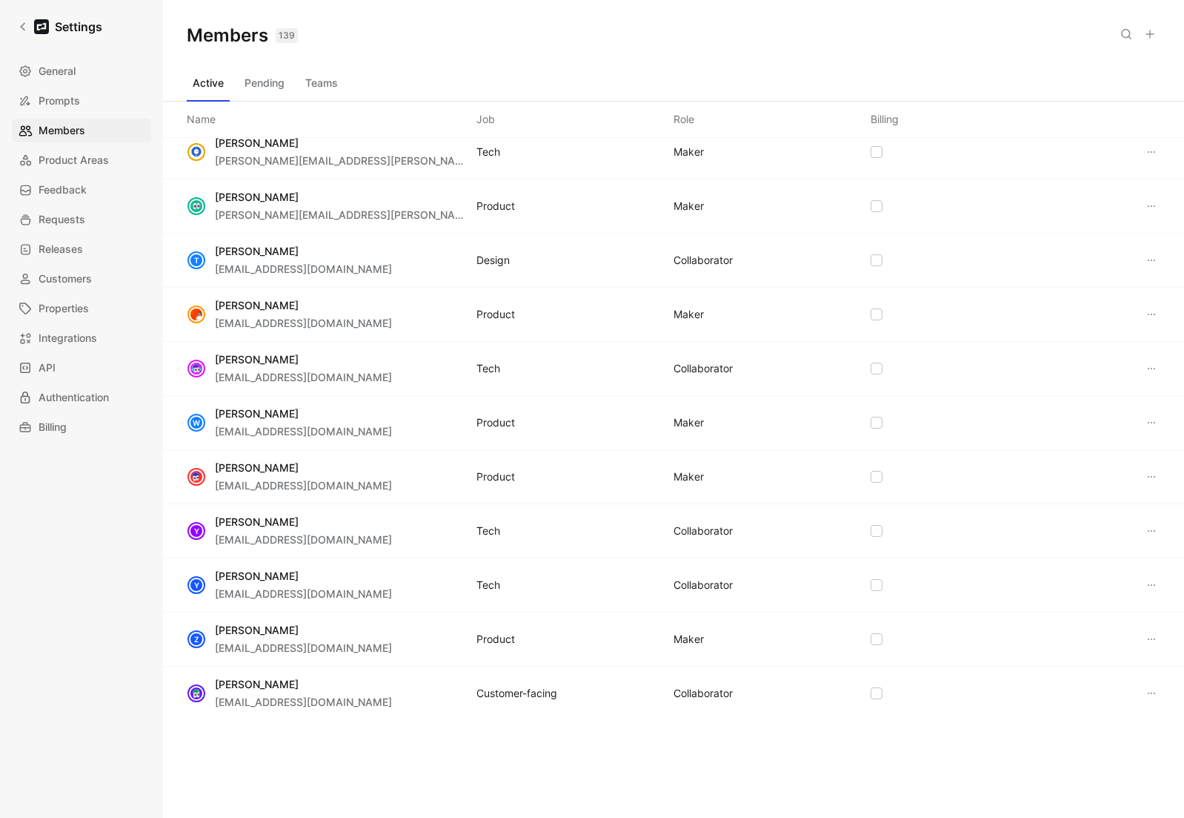
scroll to position [4637, 0]
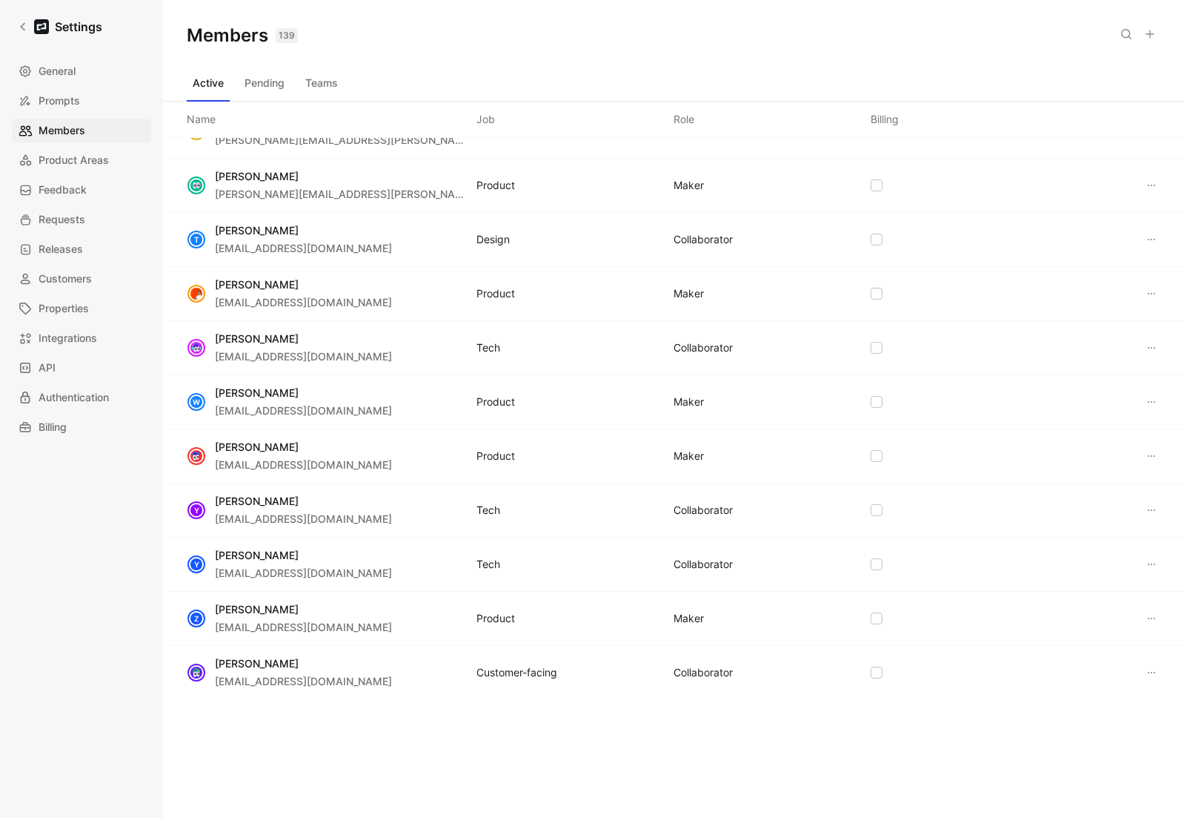
click at [266, 84] on button "Pending" at bounding box center [265, 83] width 52 height 24
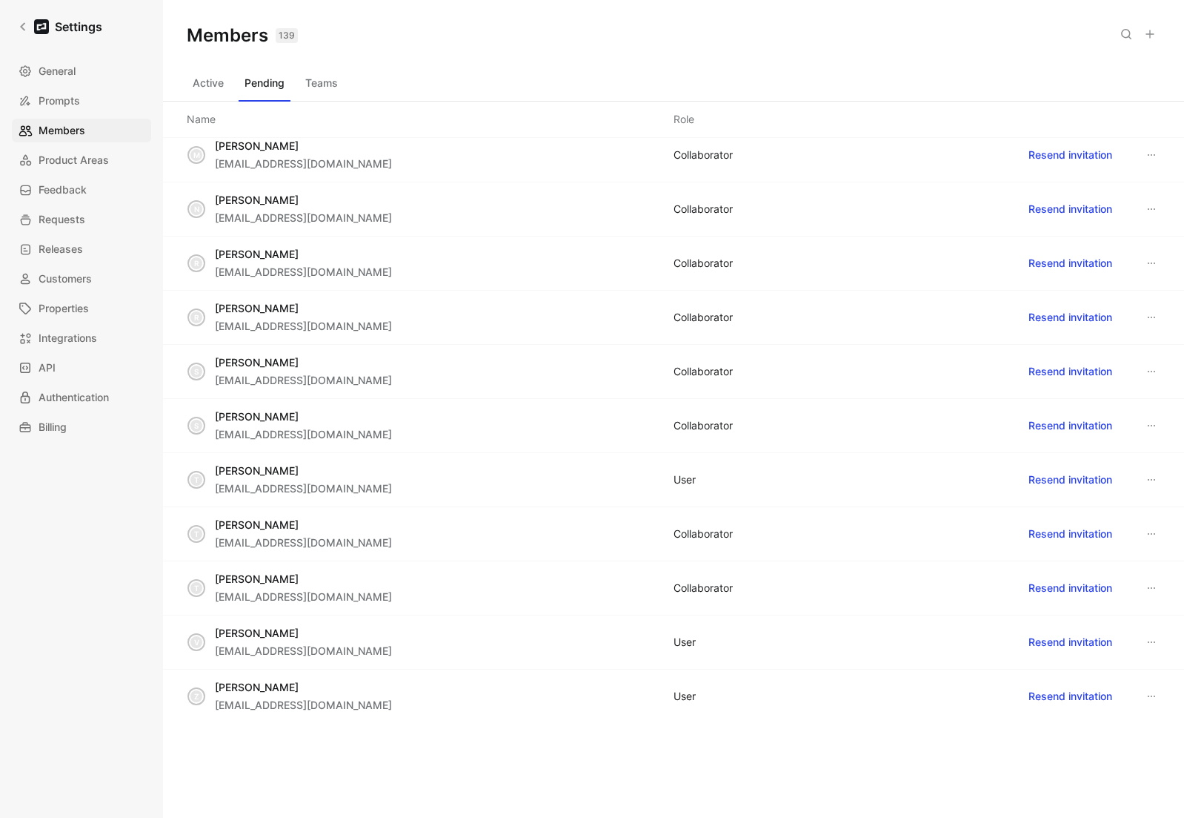
scroll to position [1611, 0]
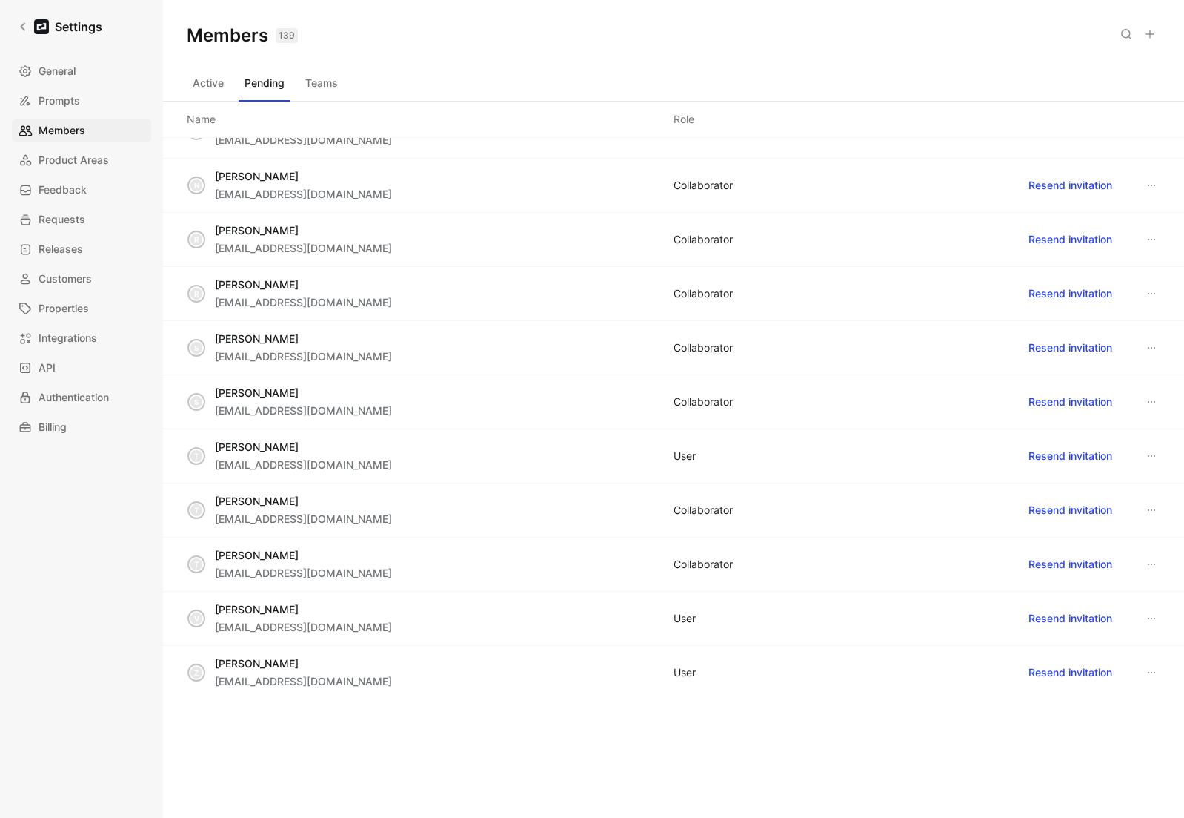
click at [232, 84] on div "Active Pending Teams" at bounding box center [674, 86] width 974 height 30
click at [214, 84] on button "Active" at bounding box center [208, 83] width 43 height 24
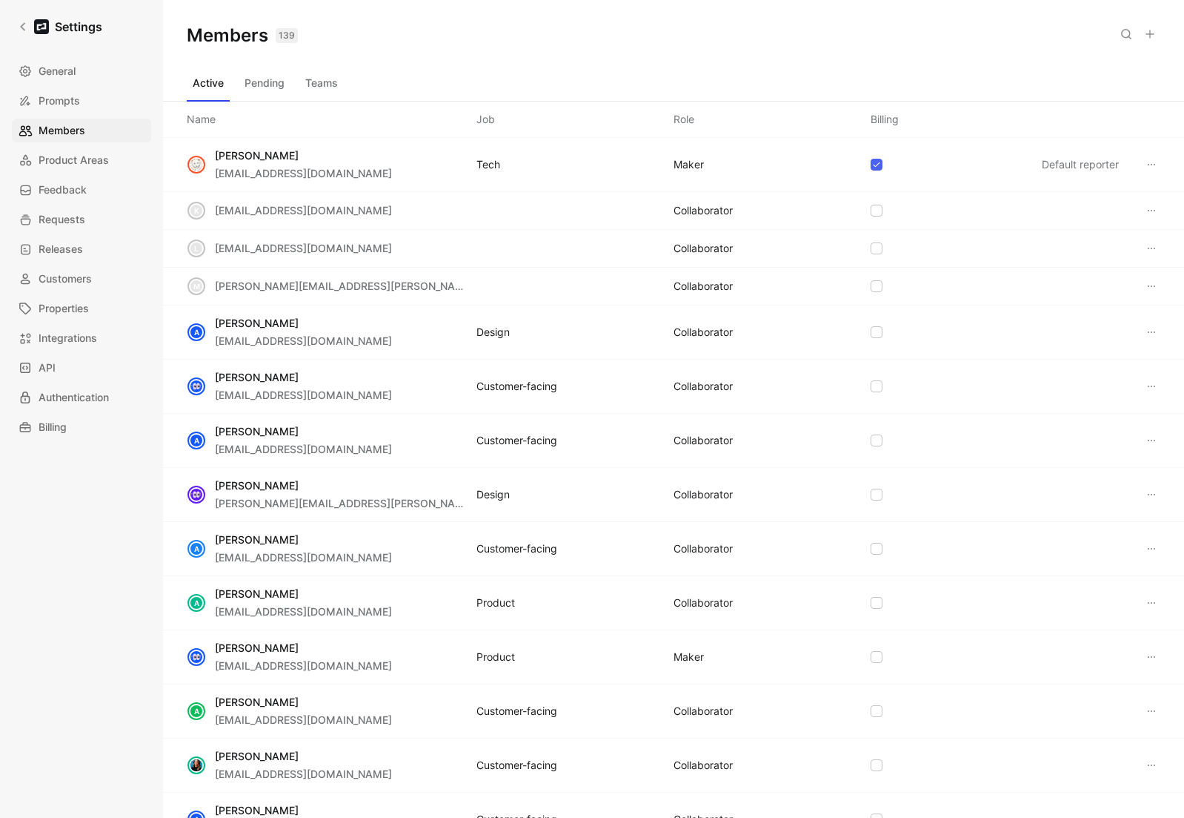
click at [1150, 29] on icon at bounding box center [1150, 34] width 12 height 12
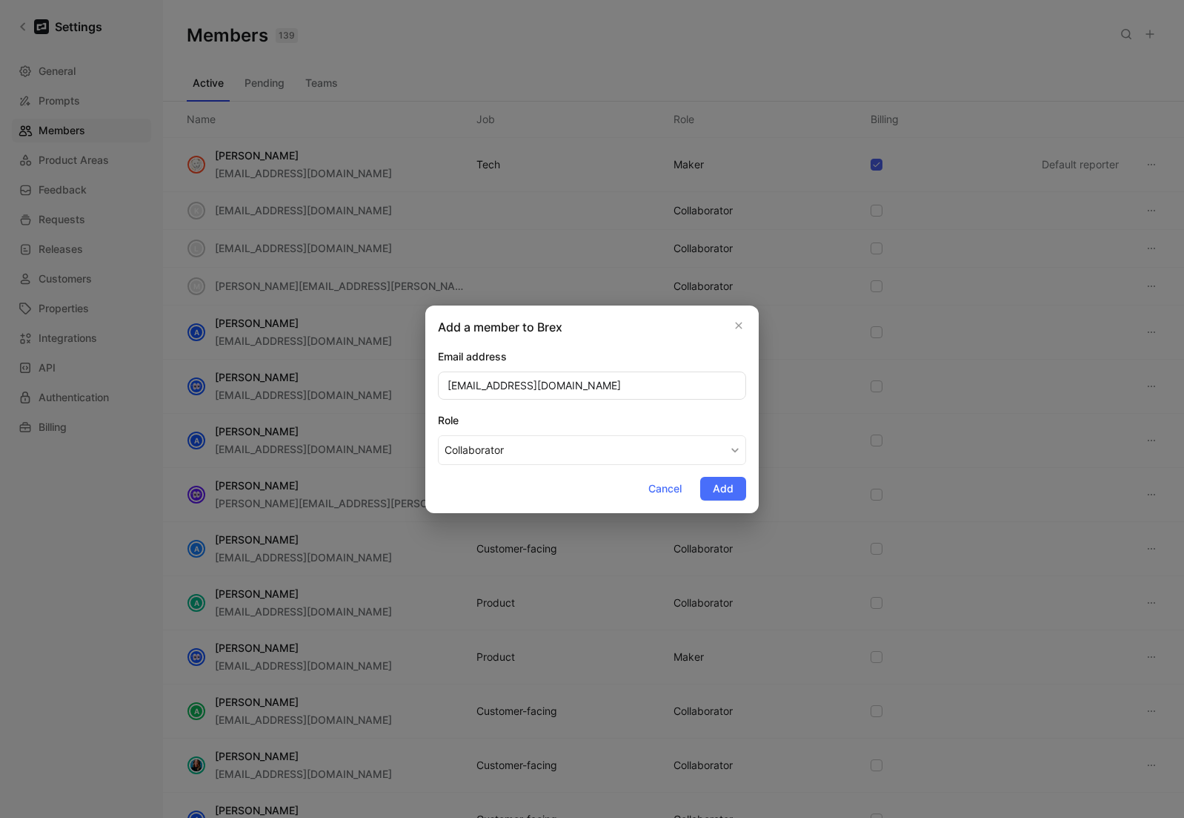
type input "[EMAIL_ADDRESS][DOMAIN_NAME]"
click at [627, 420] on div "Role" at bounding box center [592, 420] width 308 height 18
click at [627, 435] on button "Collaborator" at bounding box center [592, 450] width 308 height 30
click at [720, 490] on span "Add" at bounding box center [723, 489] width 21 height 18
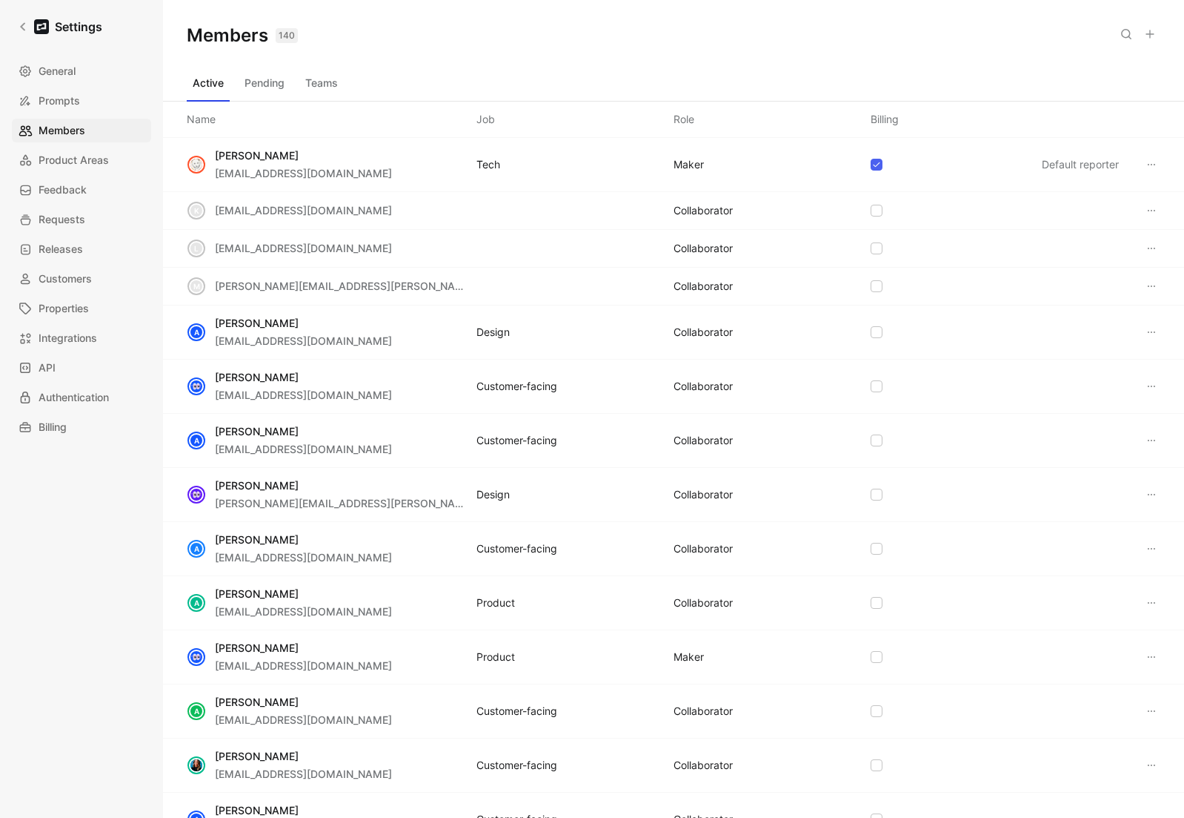
click at [267, 82] on button "Pending" at bounding box center [265, 83] width 52 height 24
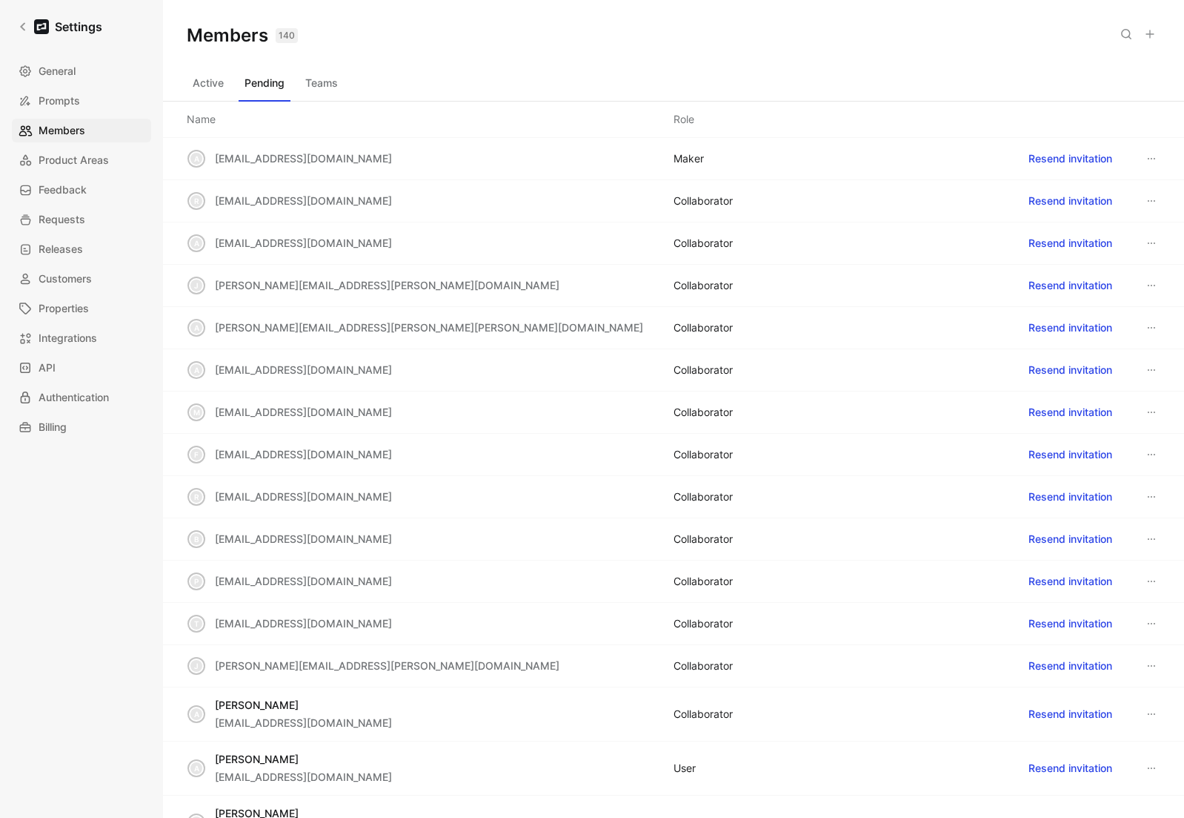
click at [209, 79] on button "Active" at bounding box center [208, 83] width 43 height 24
